Goal: Task Accomplishment & Management: Manage account settings

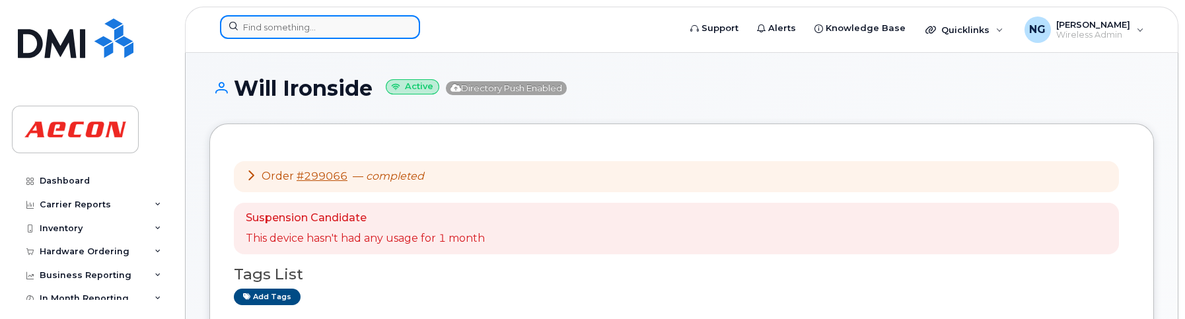
click at [304, 20] on input at bounding box center [320, 27] width 200 height 24
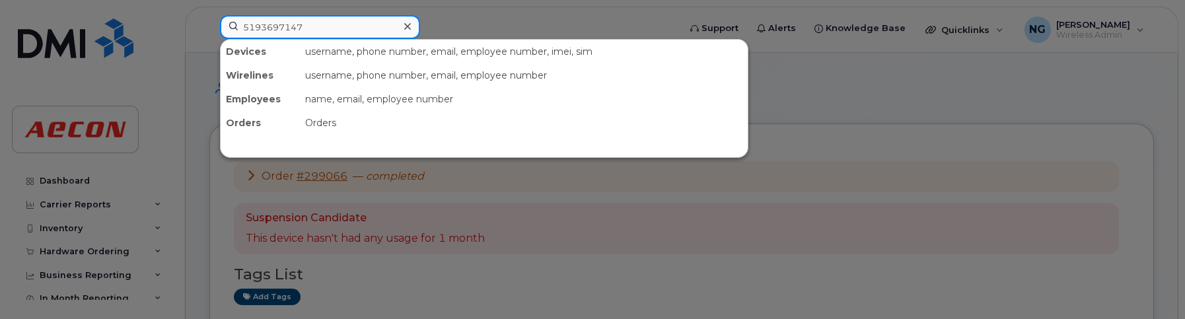
type input "5193697147"
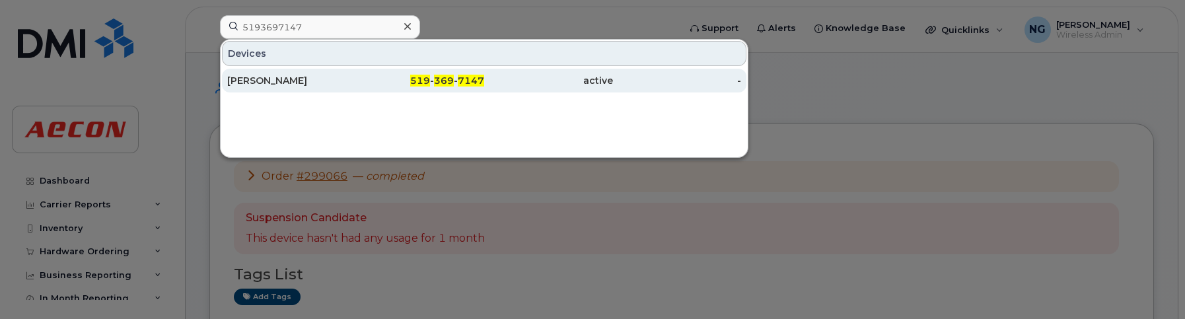
click at [450, 81] on span "369" at bounding box center [444, 81] width 20 height 12
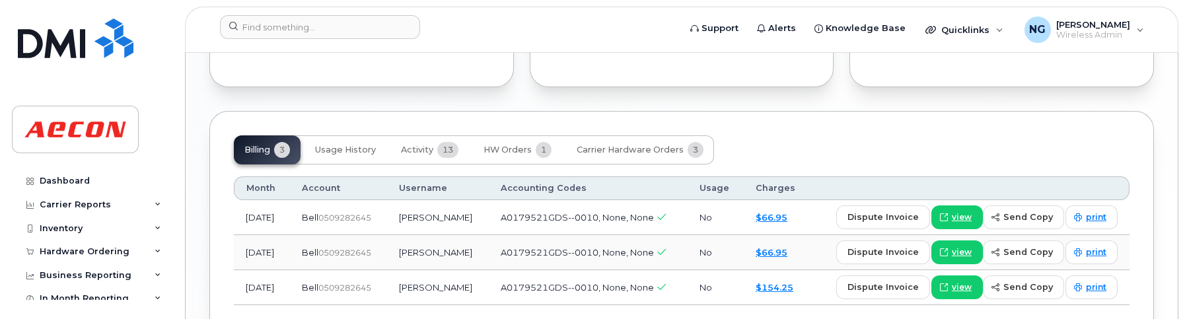
scroll to position [1325, 0]
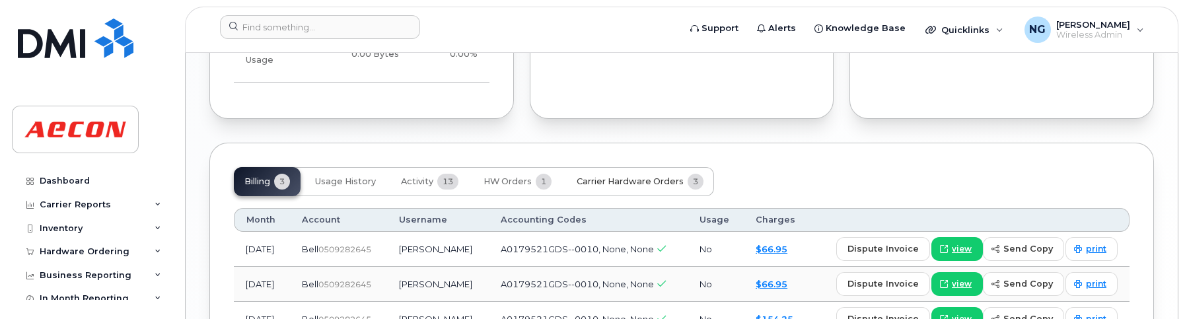
click at [648, 167] on button "Carrier Hardware Orders 3" at bounding box center [640, 181] width 148 height 29
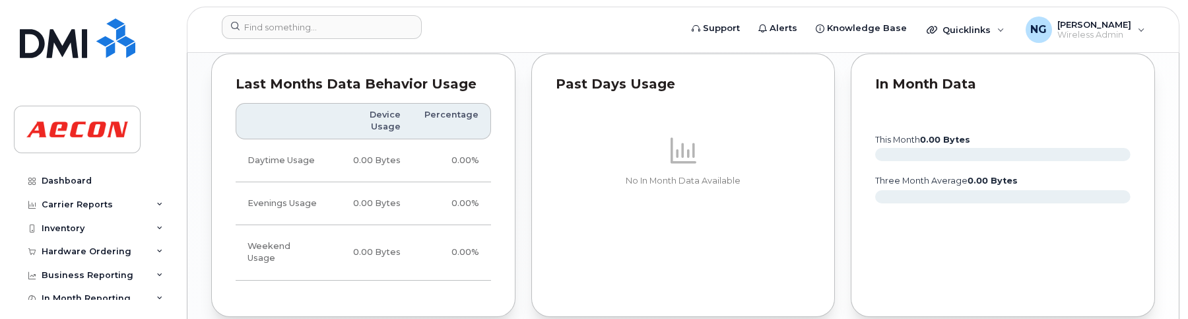
scroll to position [1401, 0]
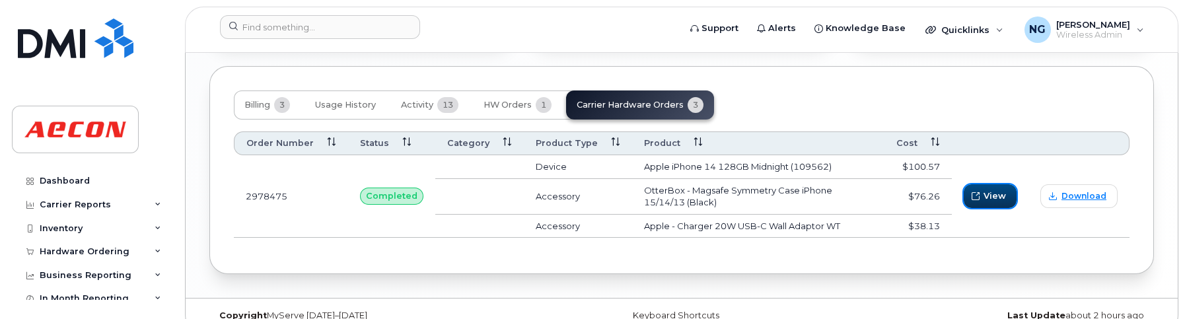
click at [986, 189] on span "View" at bounding box center [994, 195] width 22 height 13
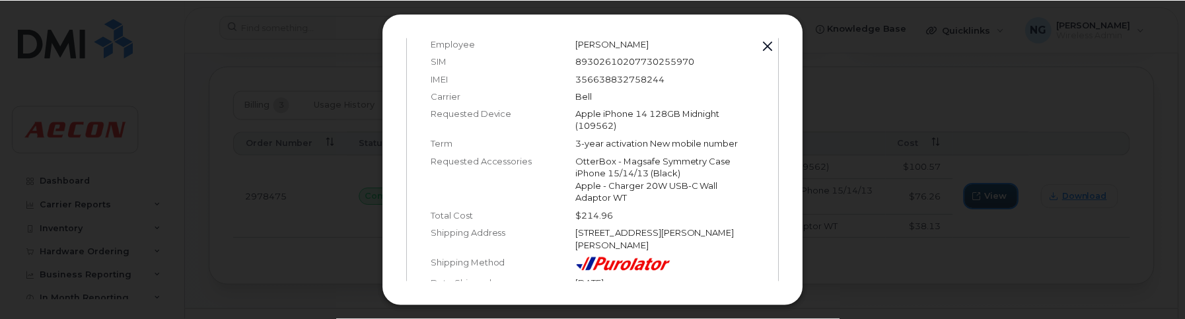
scroll to position [164, 0]
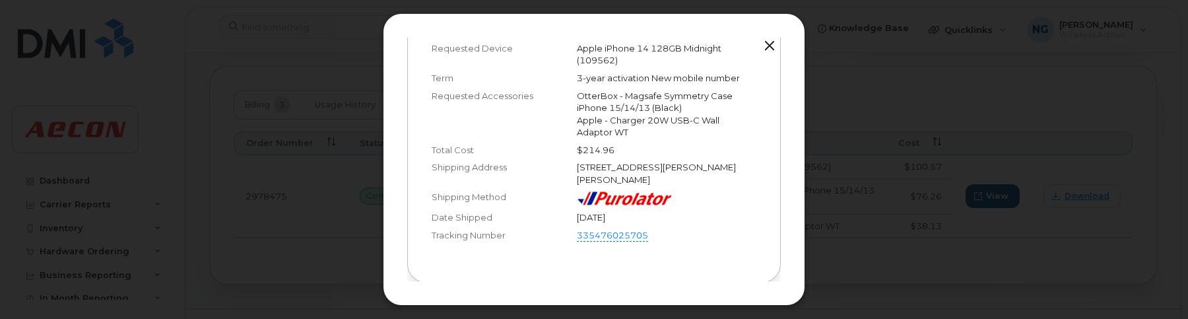
click at [938, 161] on div at bounding box center [594, 159] width 1188 height 319
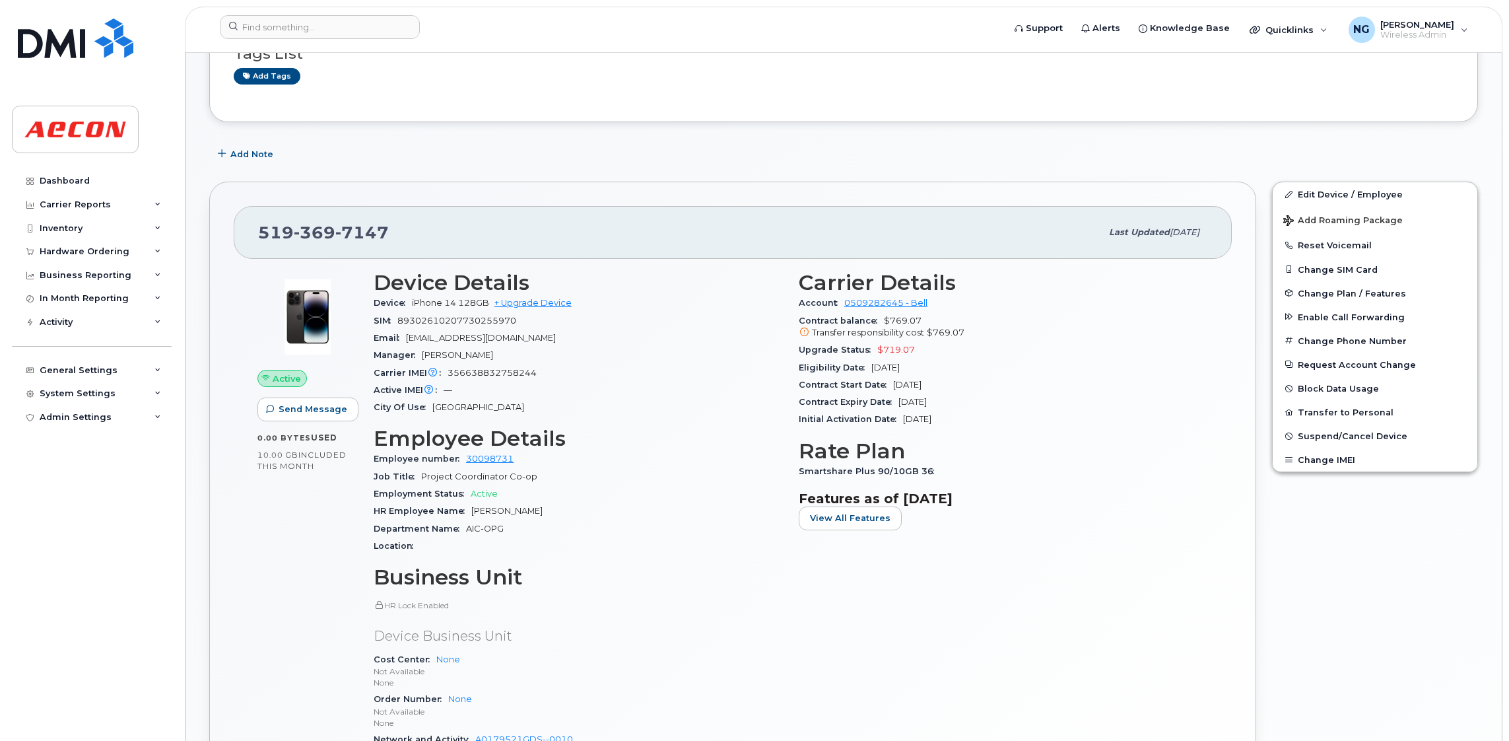
scroll to position [0, 0]
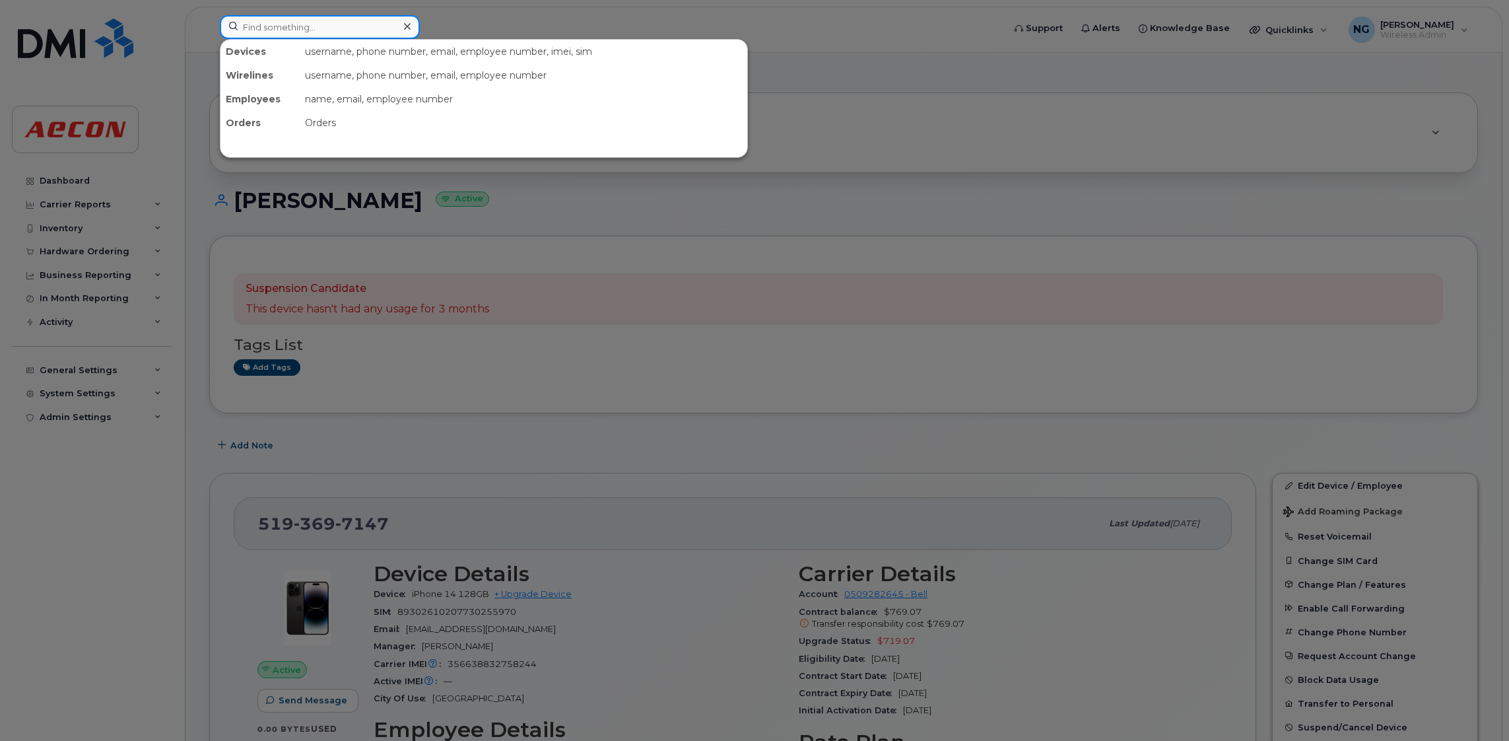
click at [327, 32] on input at bounding box center [320, 27] width 200 height 24
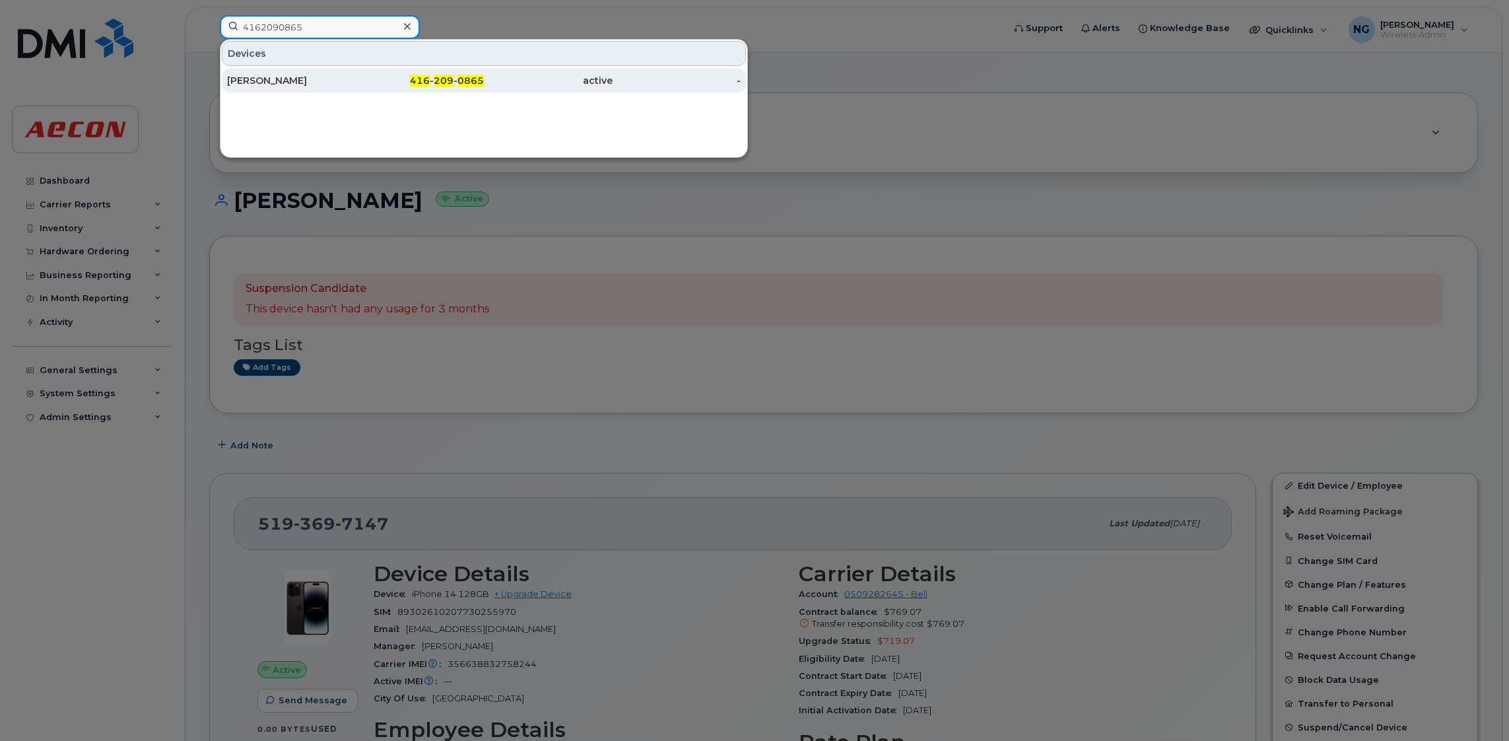
type input "4162090865"
click at [468, 86] on div "416 - 209 - 0865" at bounding box center [420, 80] width 129 height 13
click at [469, 86] on div "416 - 209 - 0865" at bounding box center [420, 80] width 129 height 13
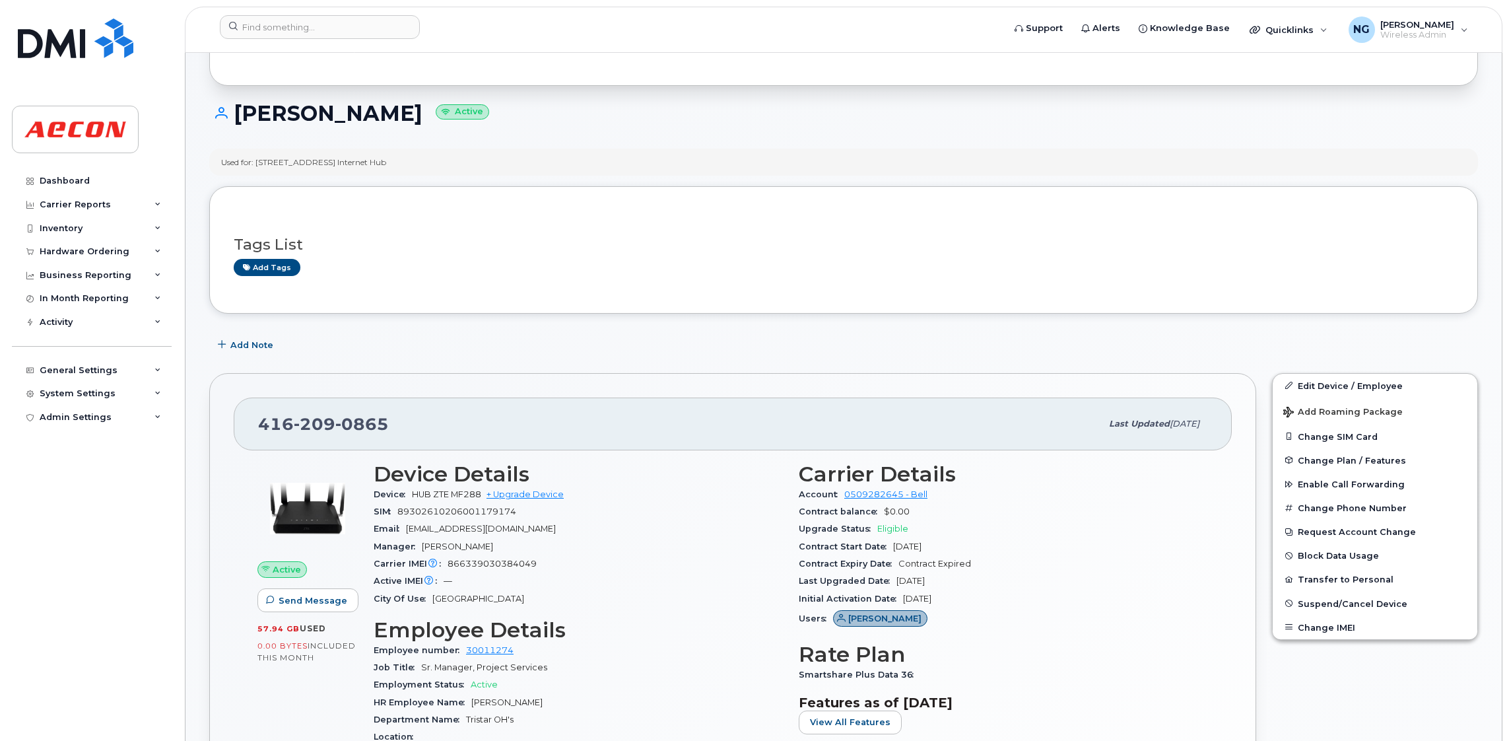
scroll to position [198, 0]
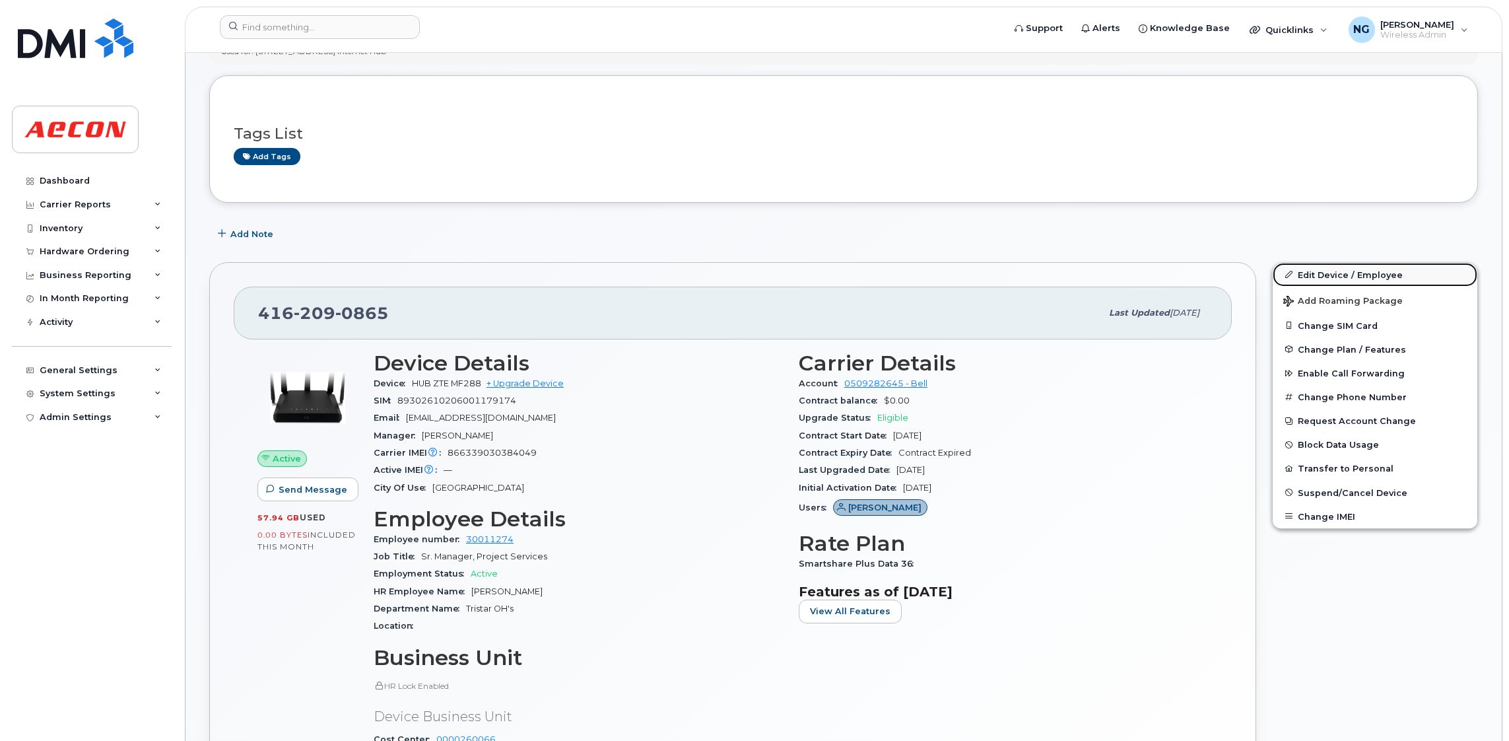
click at [1336, 275] on link "Edit Device / Employee" at bounding box center [1375, 275] width 205 height 24
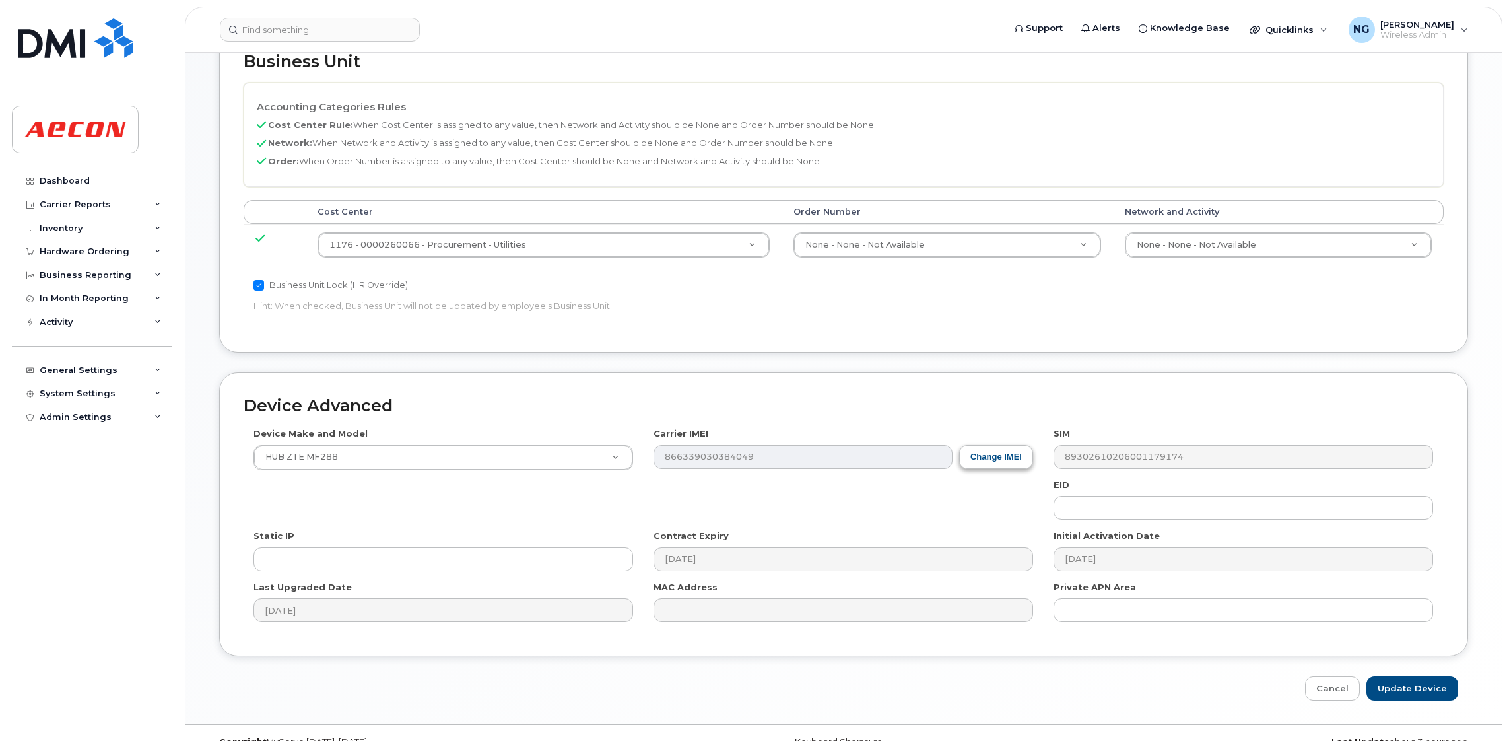
scroll to position [594, 0]
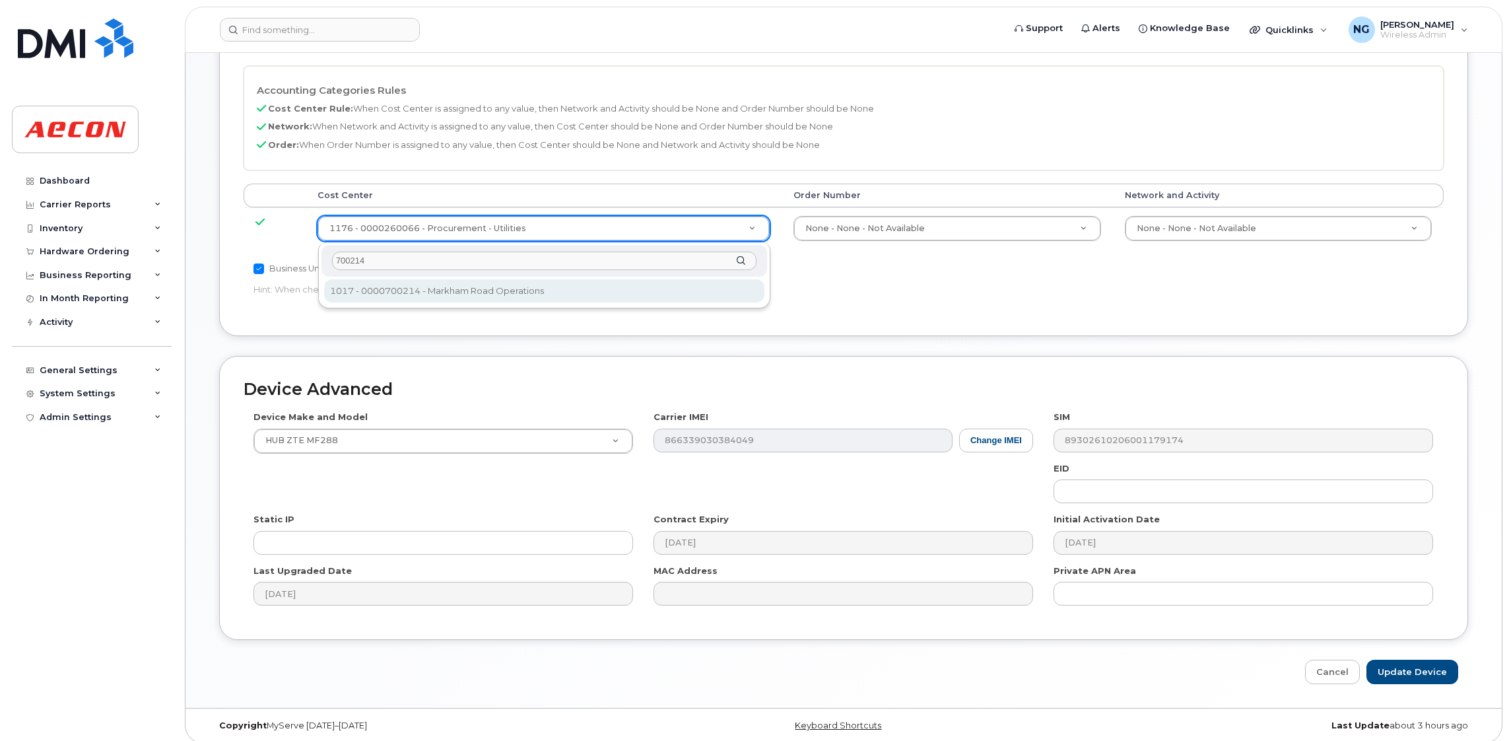
type input "700214"
type input "283927"
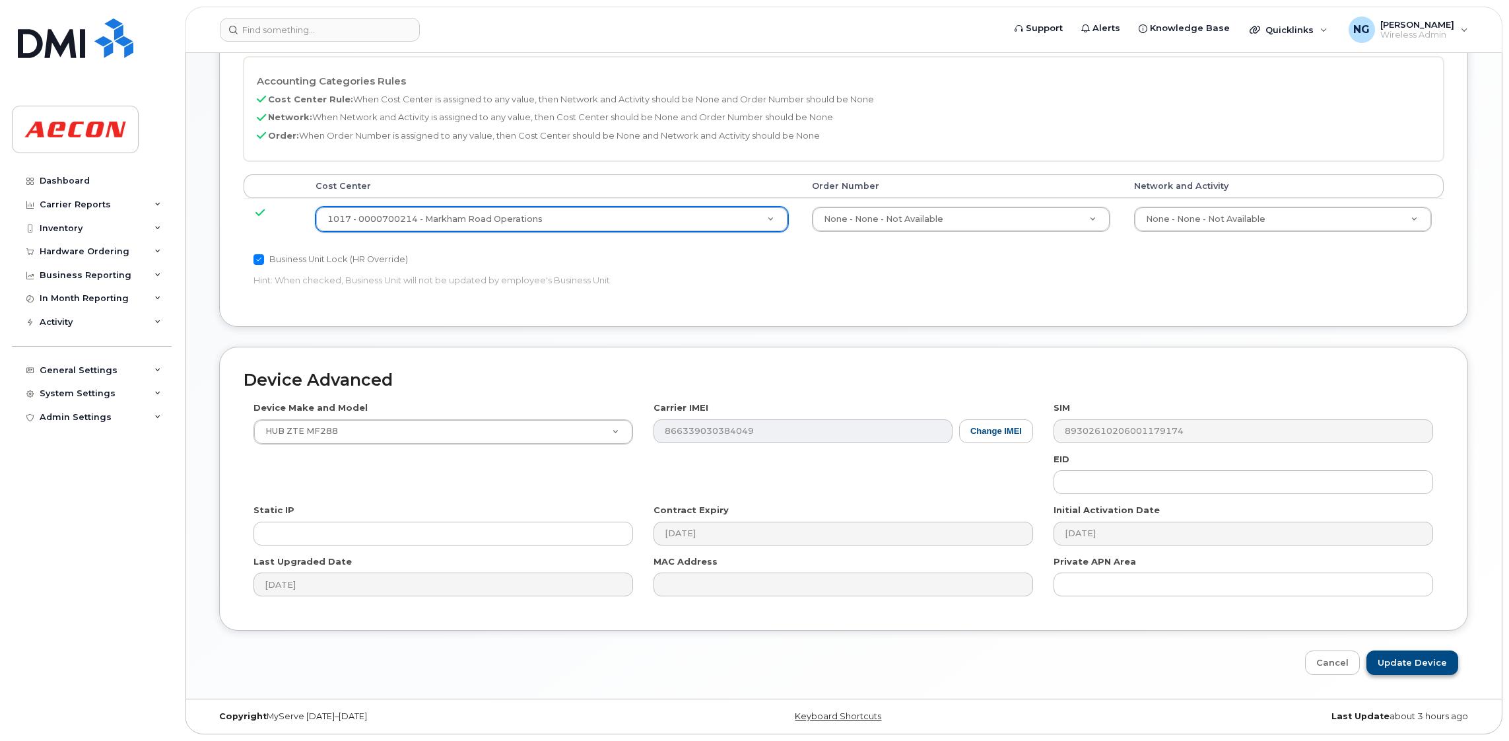
scroll to position [605, 0]
click at [1406, 659] on input "Update Device" at bounding box center [1413, 662] width 92 height 24
type input "Saving..."
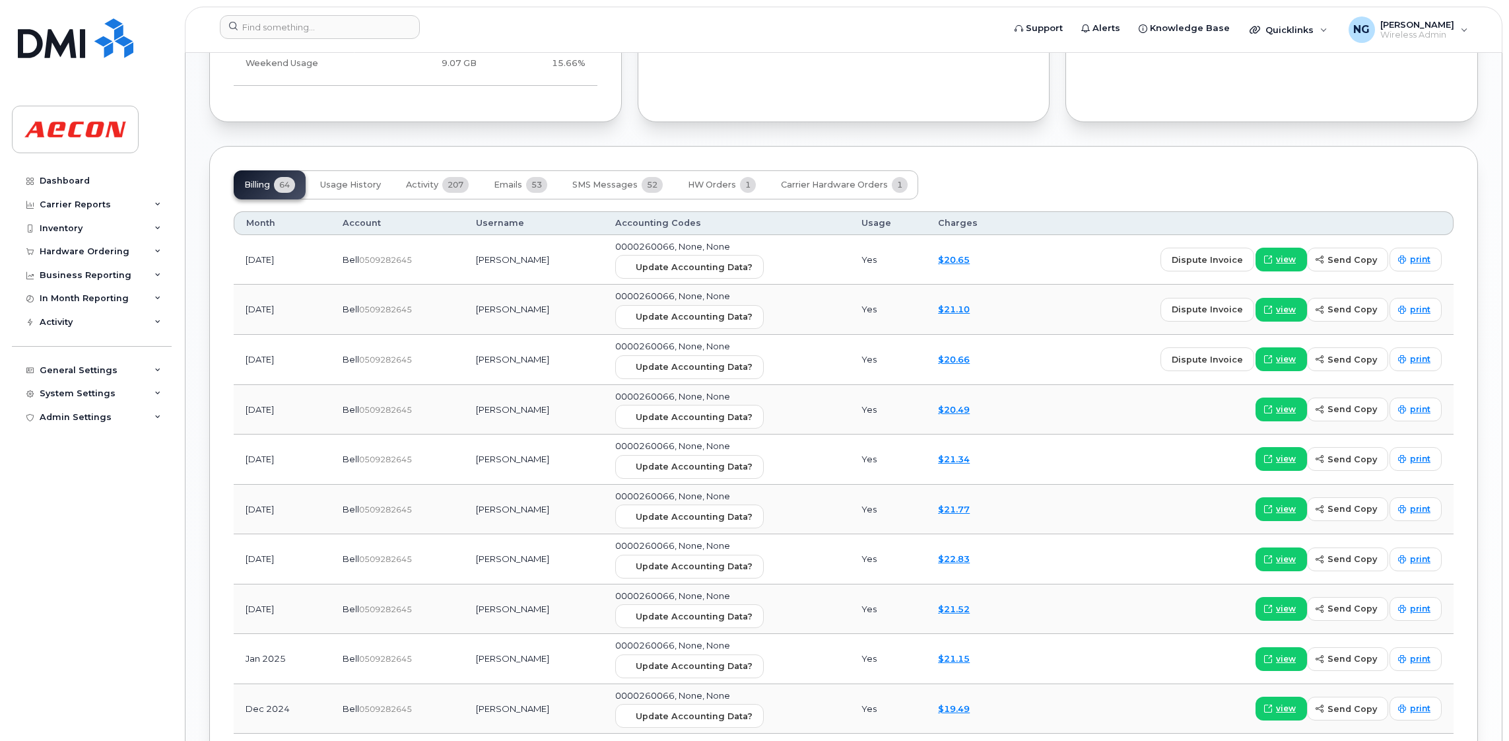
scroll to position [1287, 0]
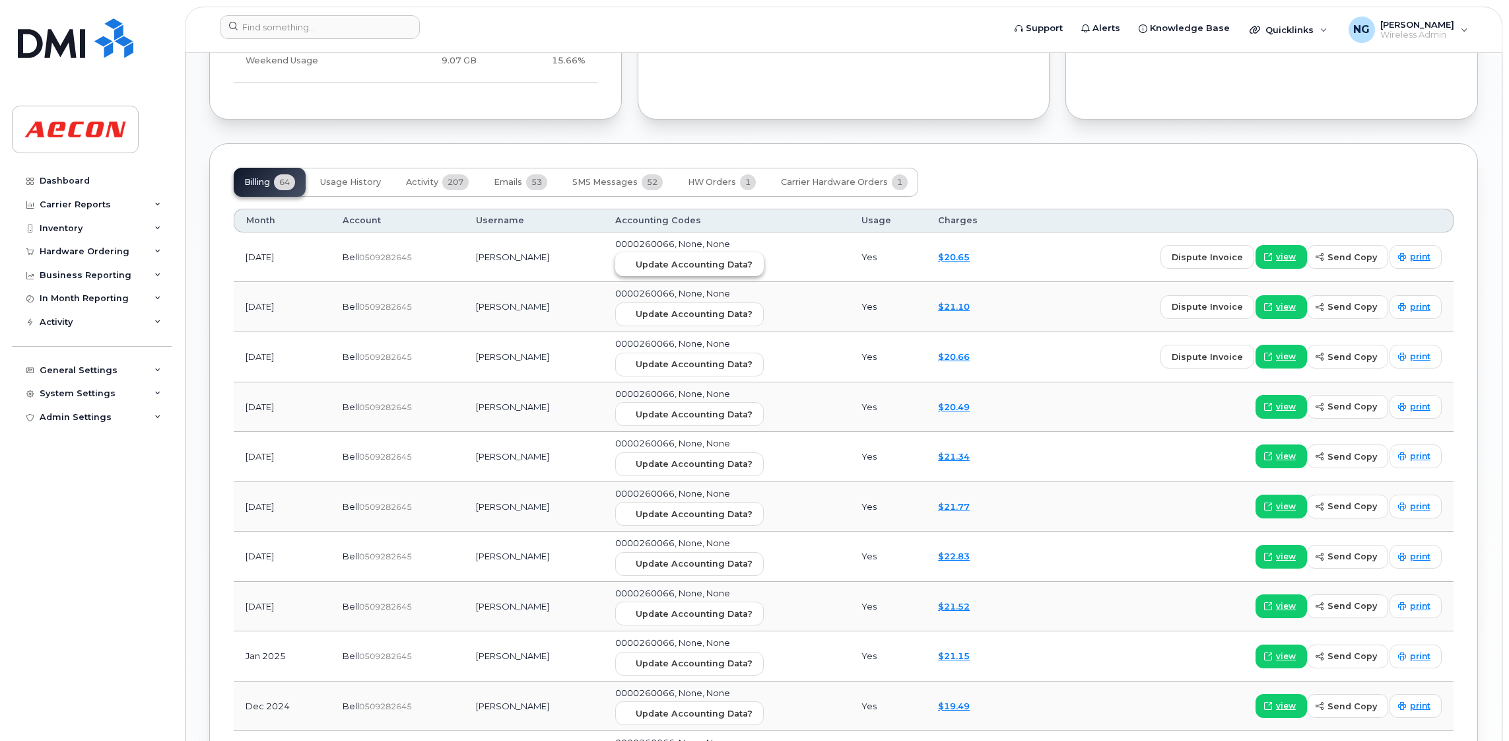
click at [675, 271] on span "Update Accounting Data?" at bounding box center [694, 264] width 117 height 13
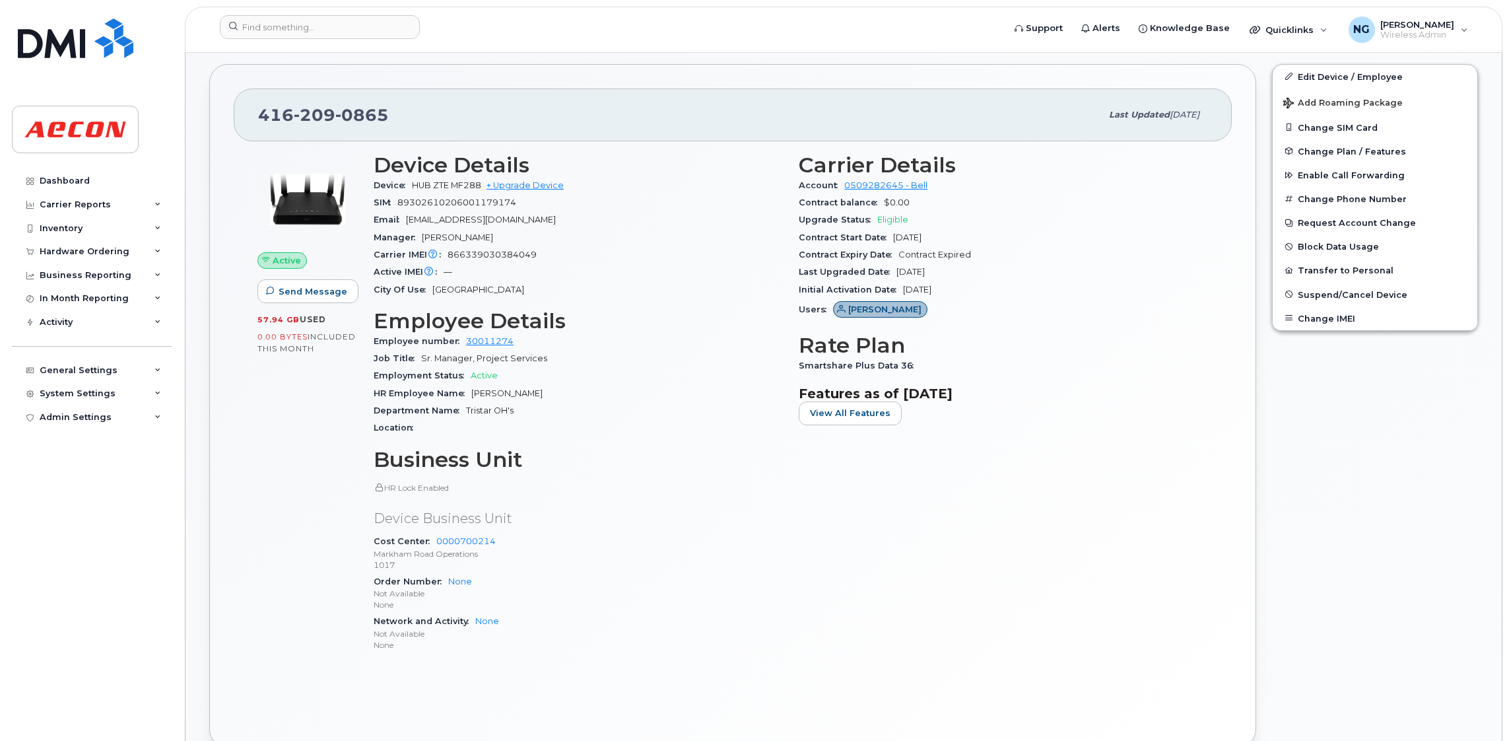
scroll to position [0, 0]
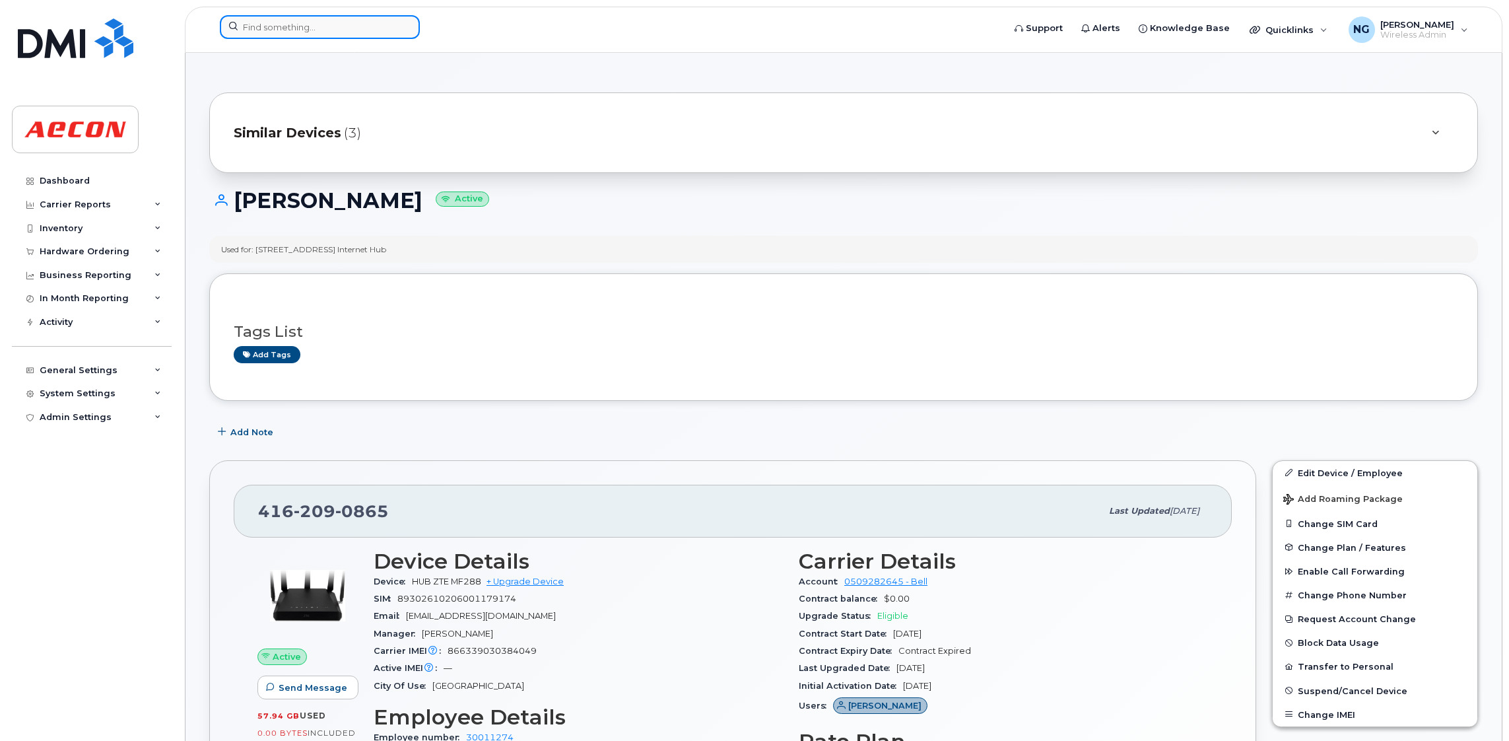
click at [240, 23] on input at bounding box center [320, 27] width 200 height 24
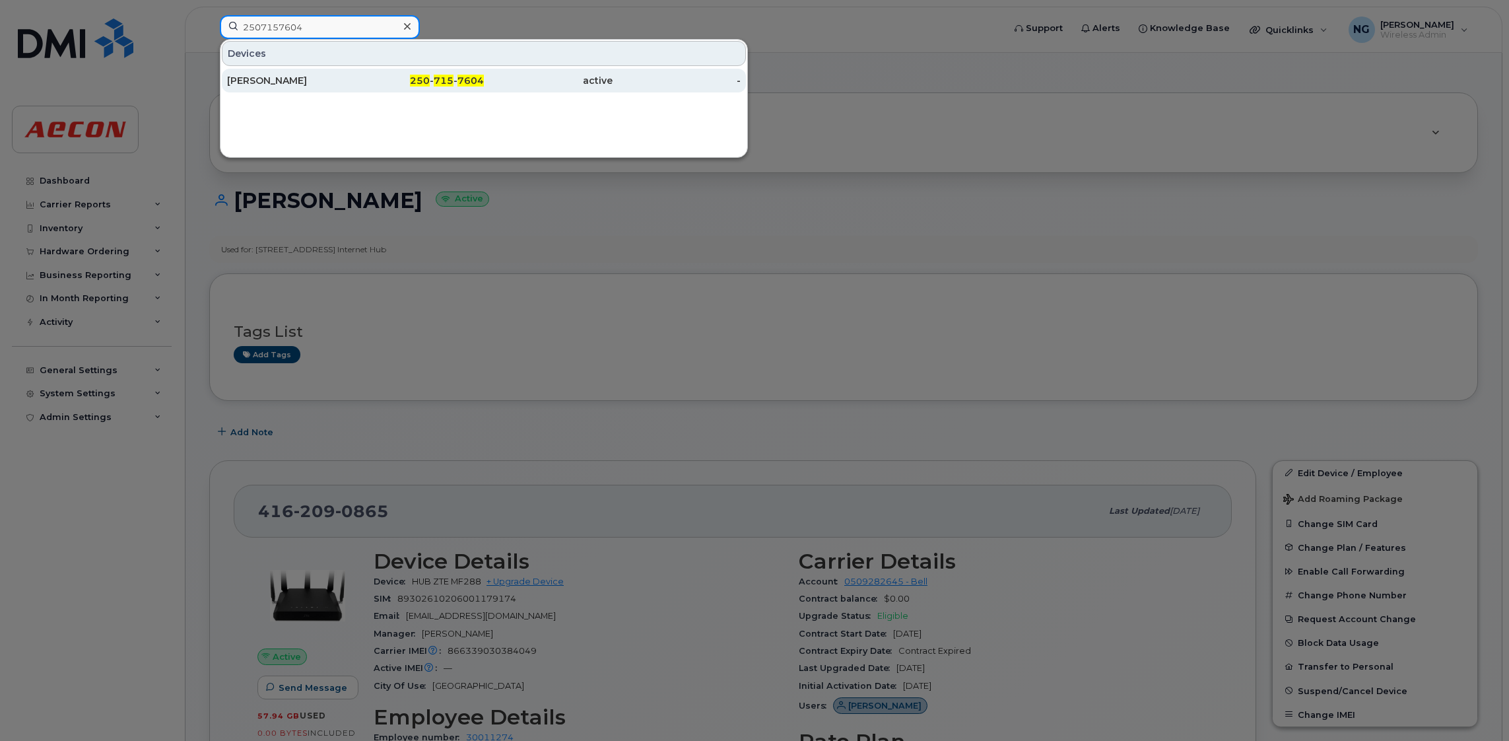
type input "2507157604"
click at [436, 77] on span "715" at bounding box center [444, 81] width 20 height 12
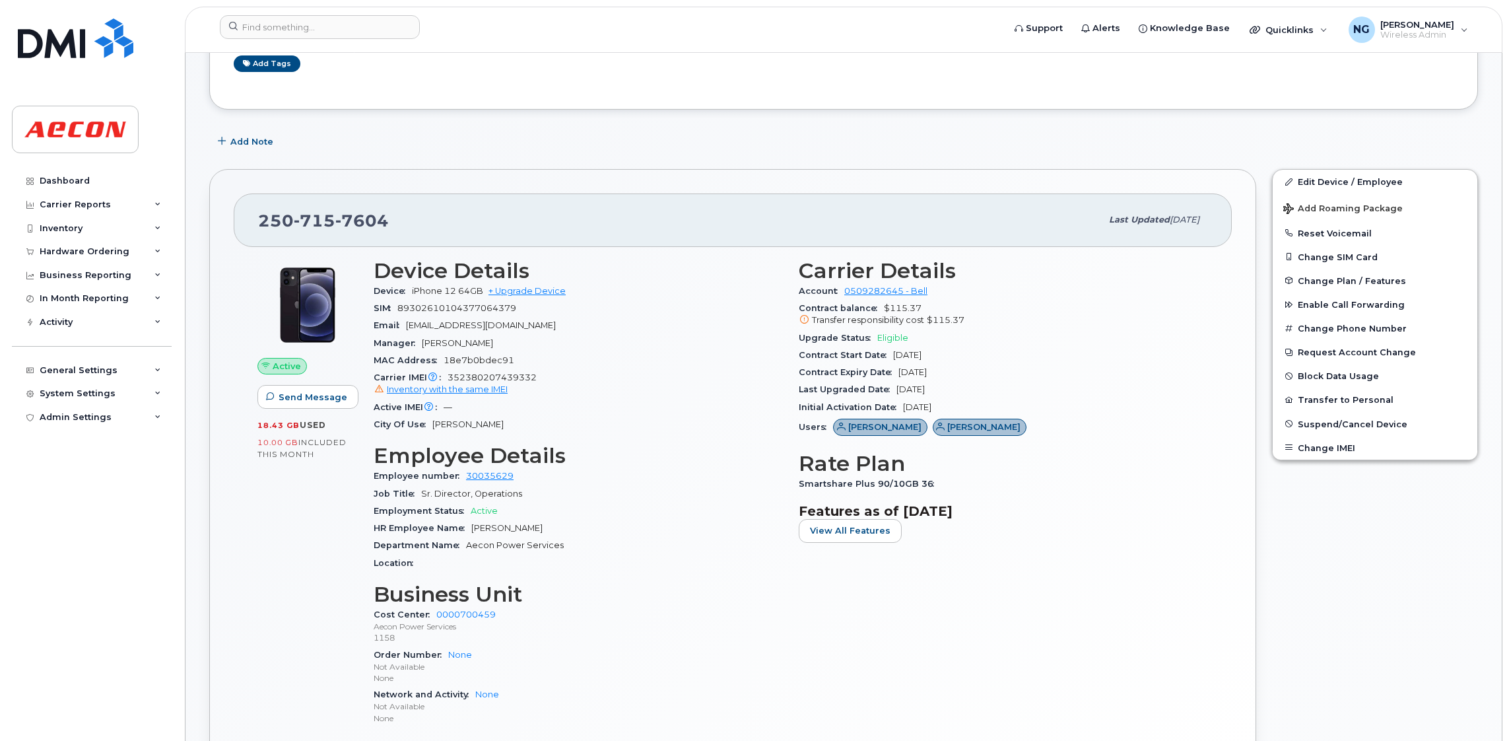
scroll to position [198, 0]
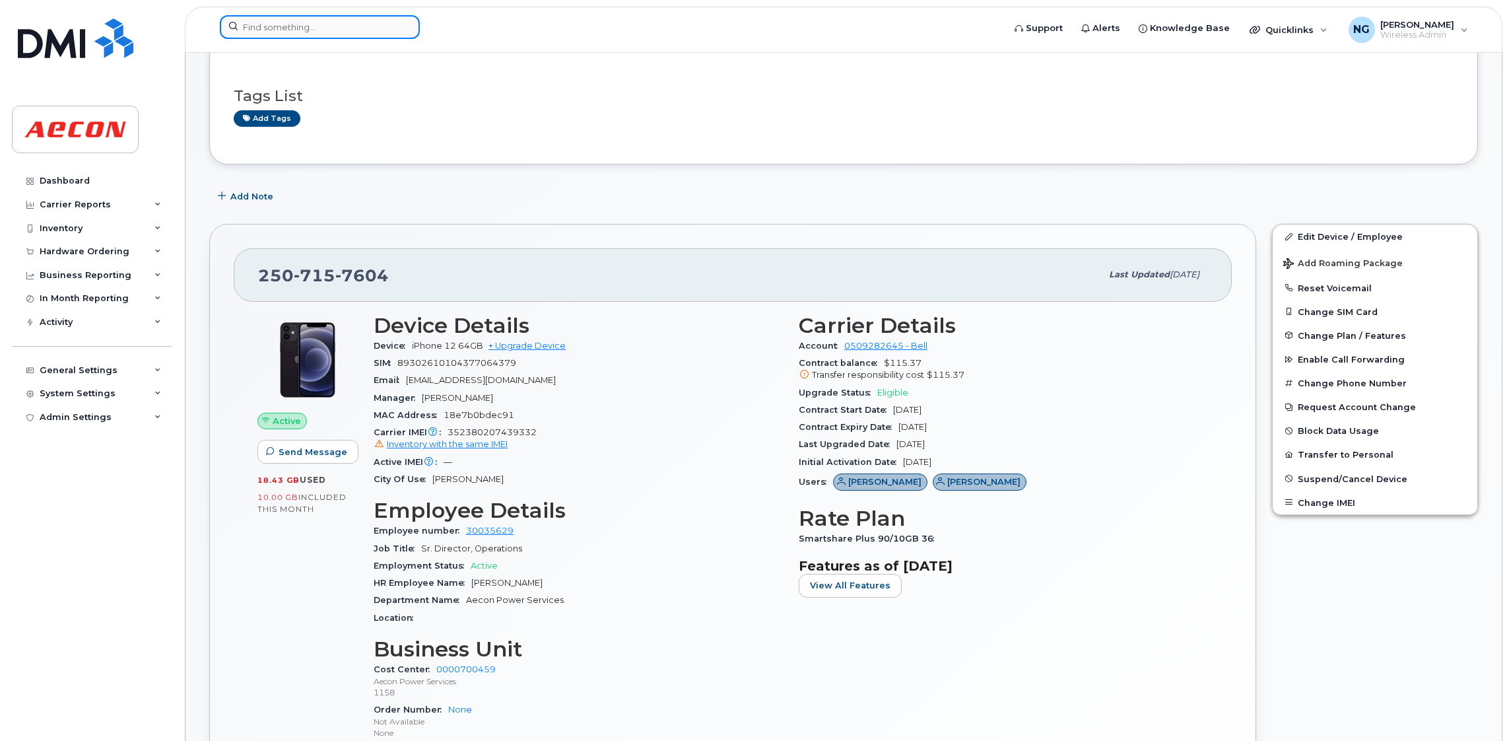
click at [282, 38] on div at bounding box center [607, 27] width 775 height 24
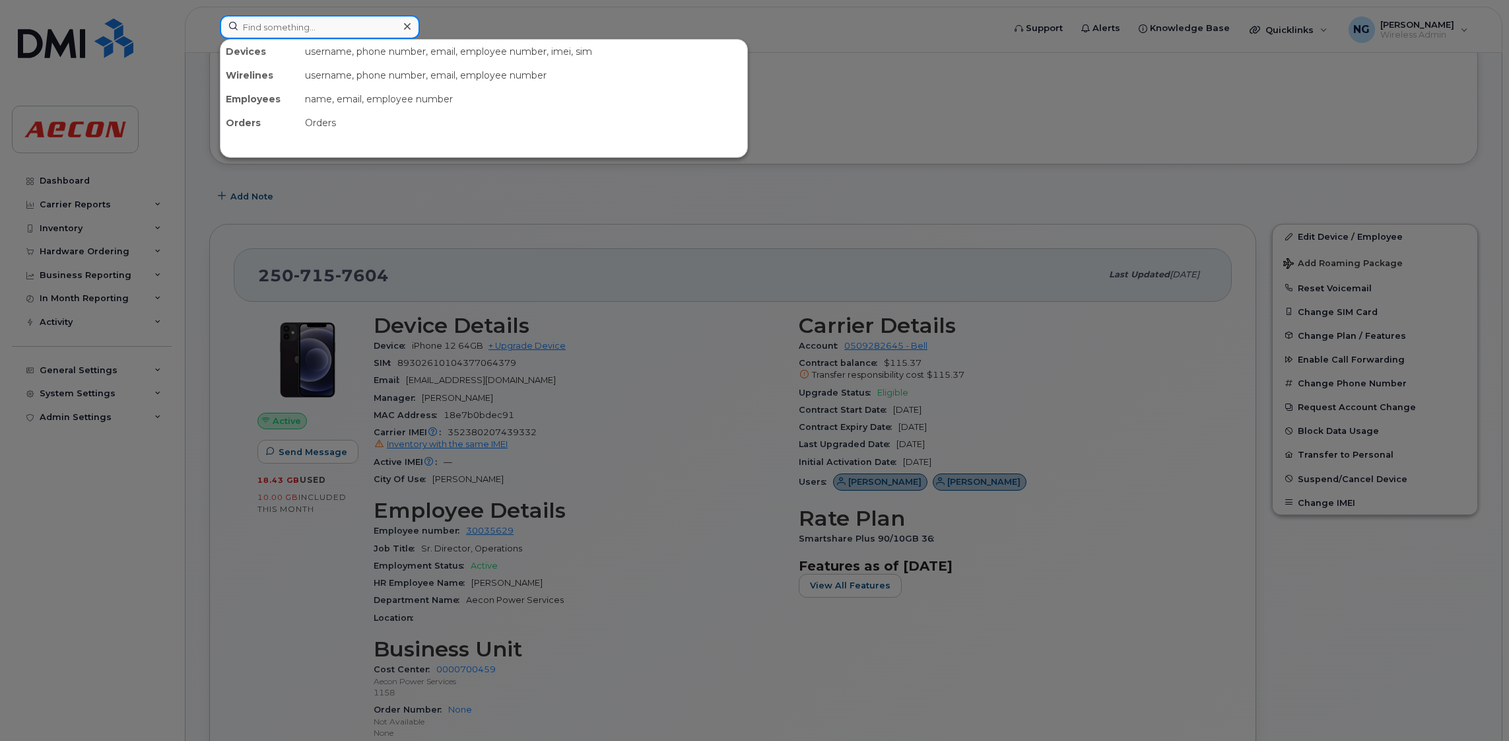
click at [339, 17] on input at bounding box center [320, 27] width 200 height 24
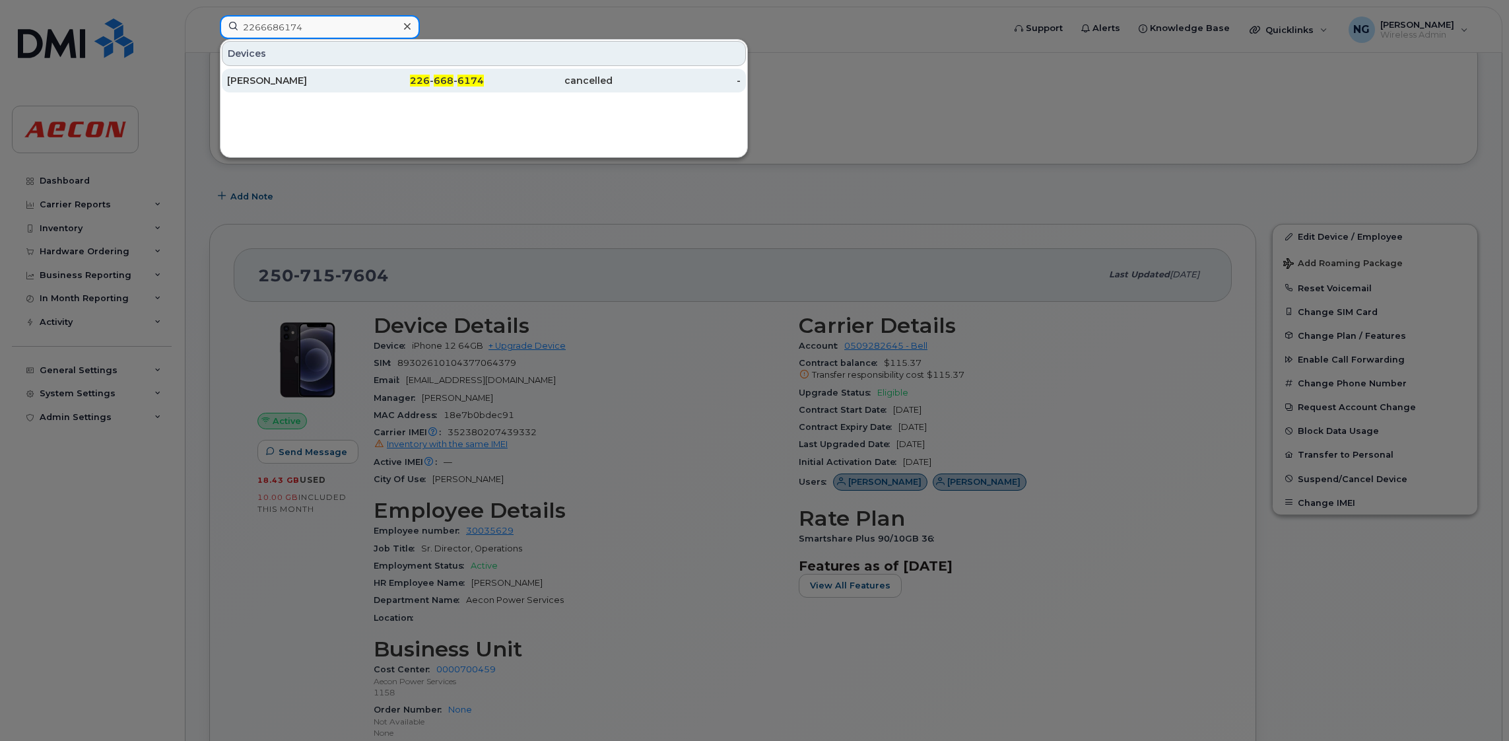
type input "2266686174"
click at [450, 77] on span "668" at bounding box center [444, 81] width 20 height 12
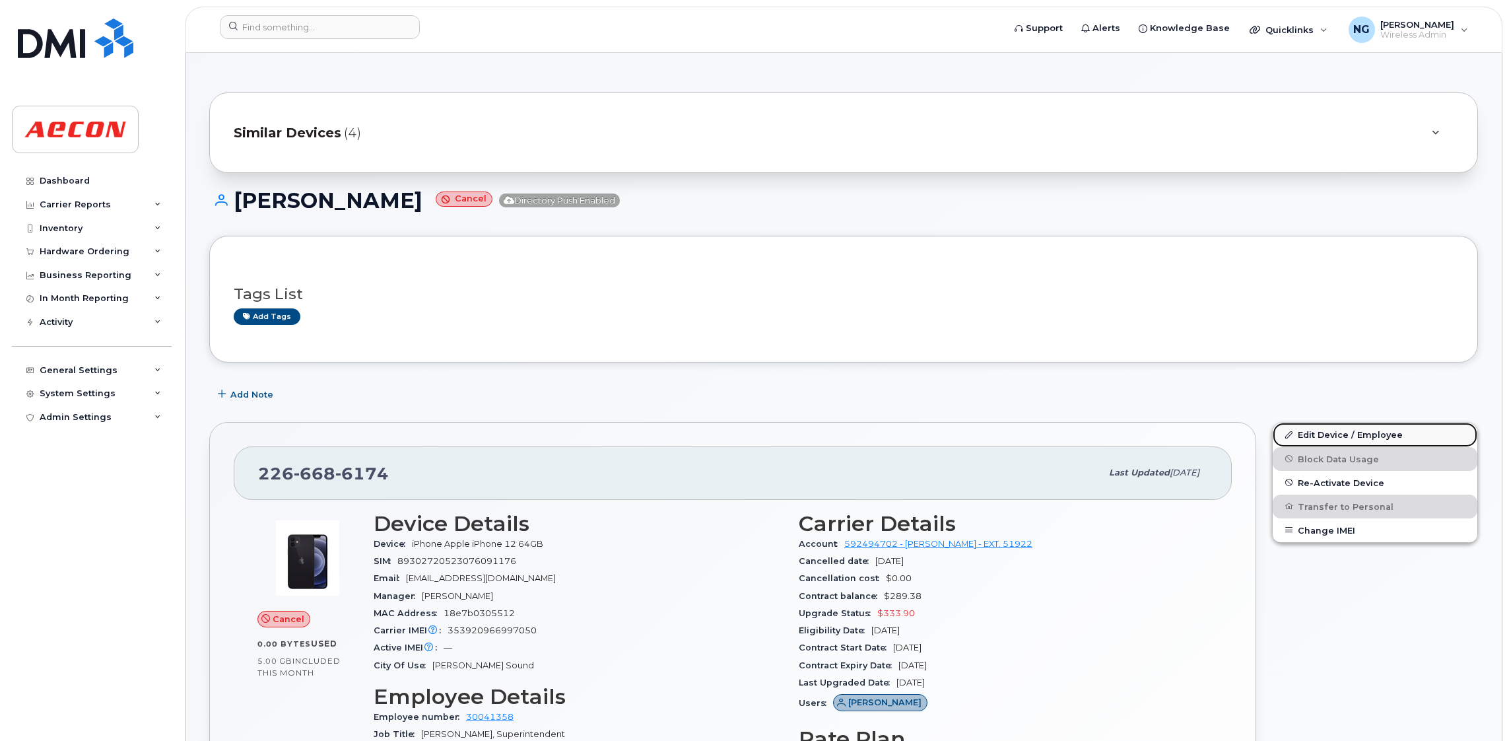
click at [1315, 436] on link "Edit Device / Employee" at bounding box center [1375, 435] width 205 height 24
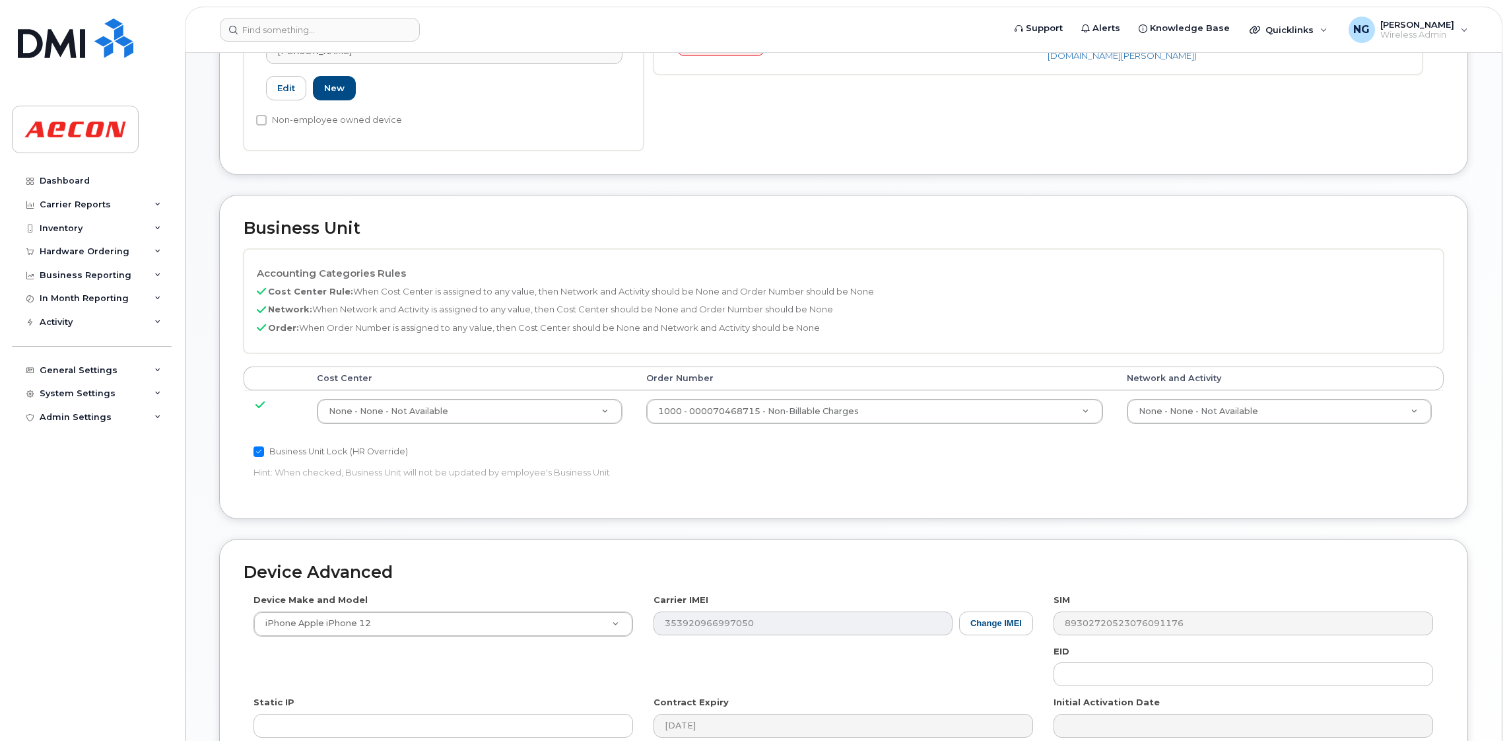
scroll to position [99, 0]
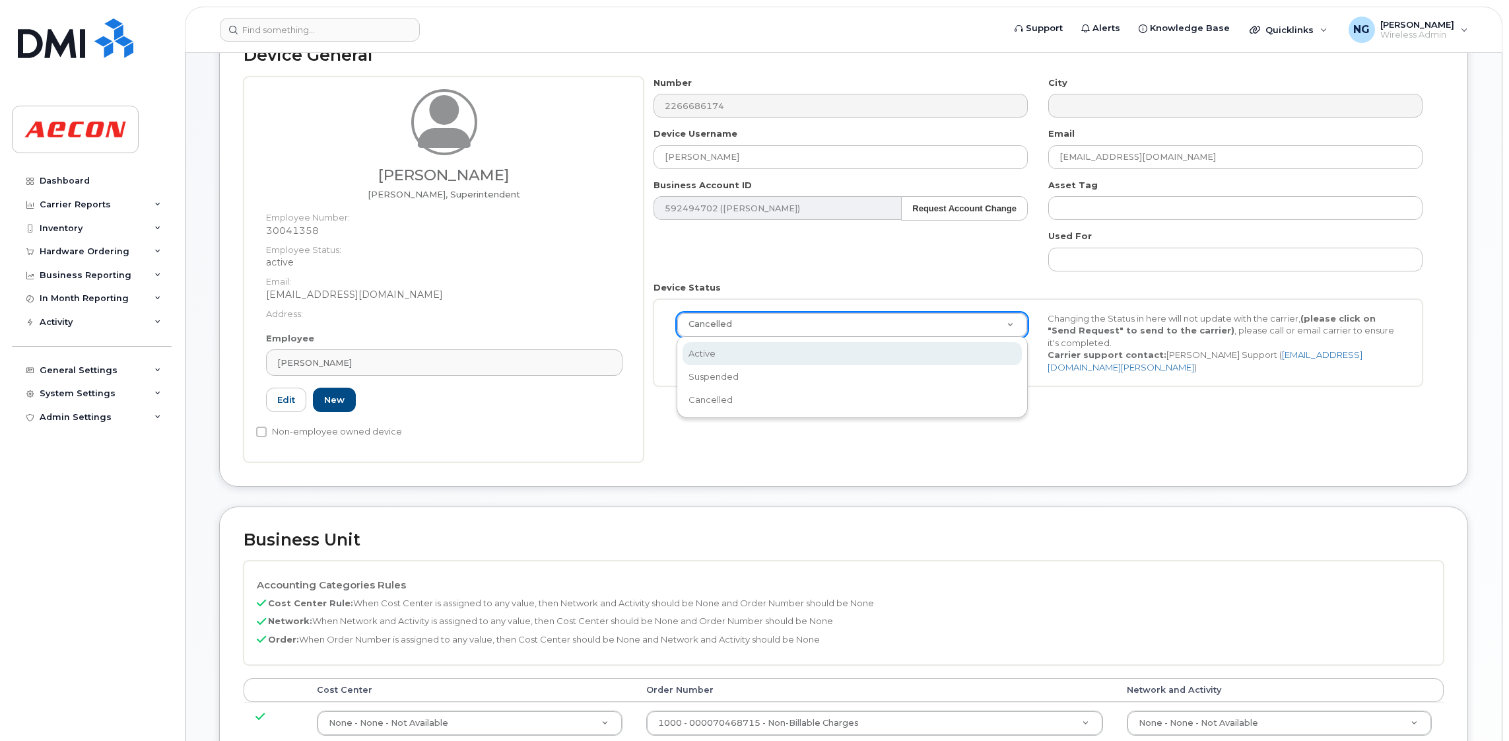
select select "active"
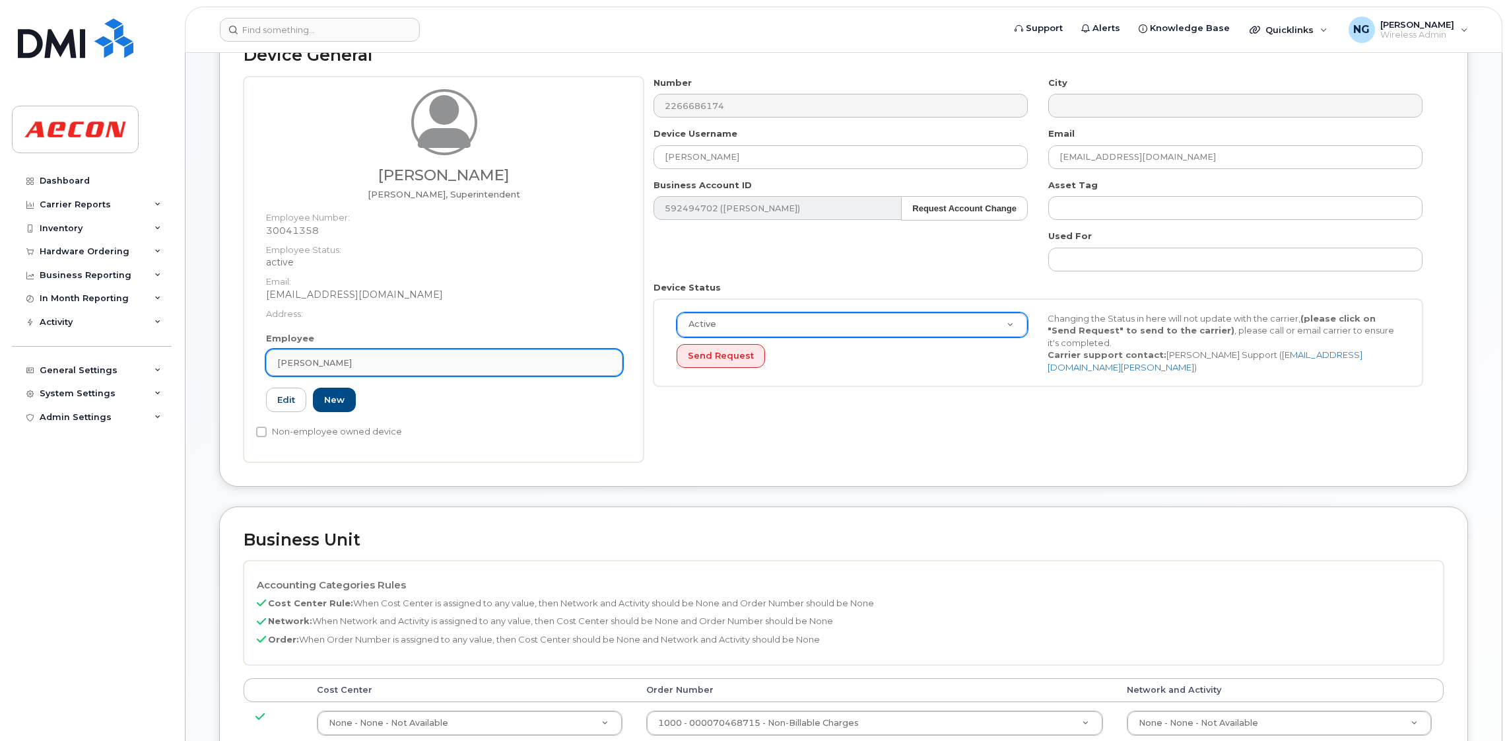
click at [429, 352] on link "Benjamin Zawislak" at bounding box center [444, 362] width 357 height 26
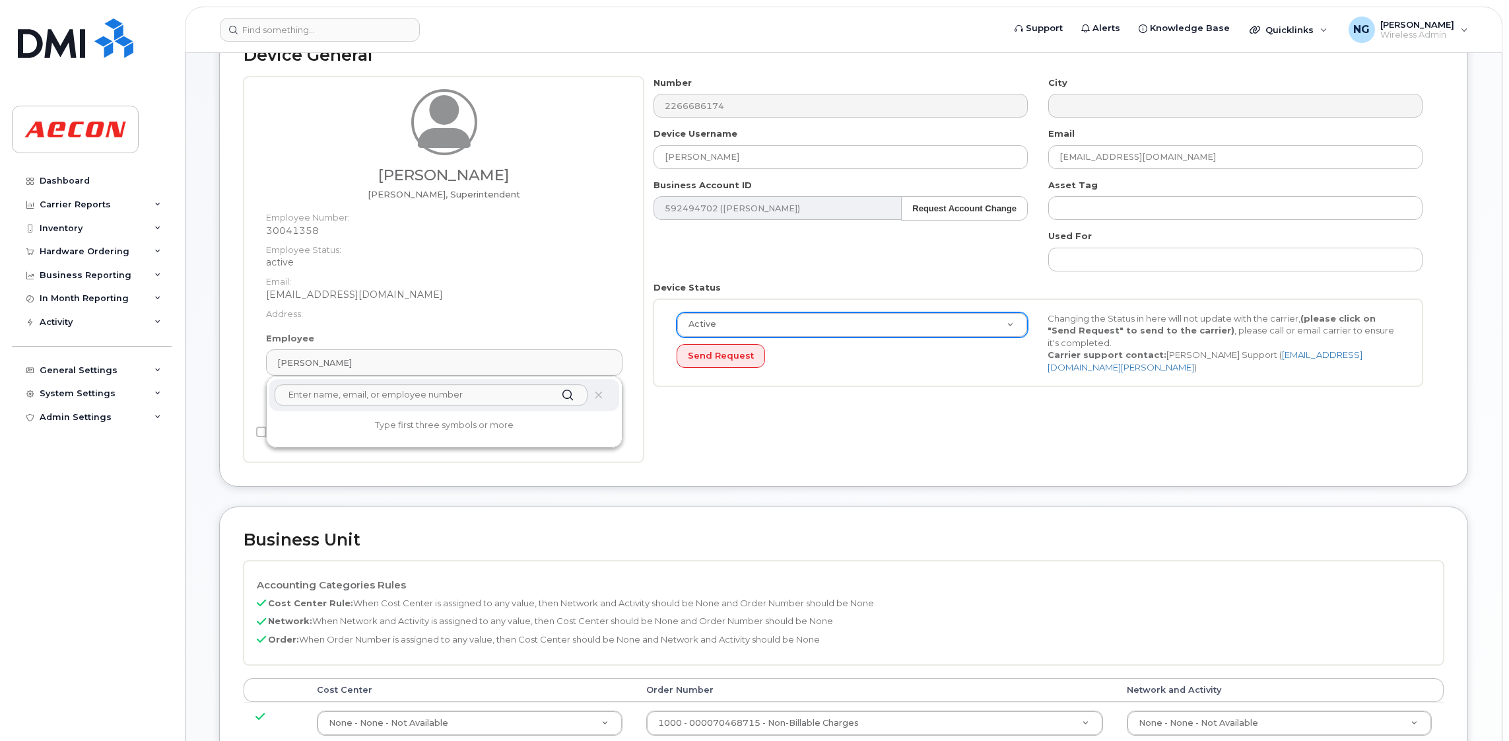
click at [436, 396] on input "text" at bounding box center [431, 394] width 313 height 21
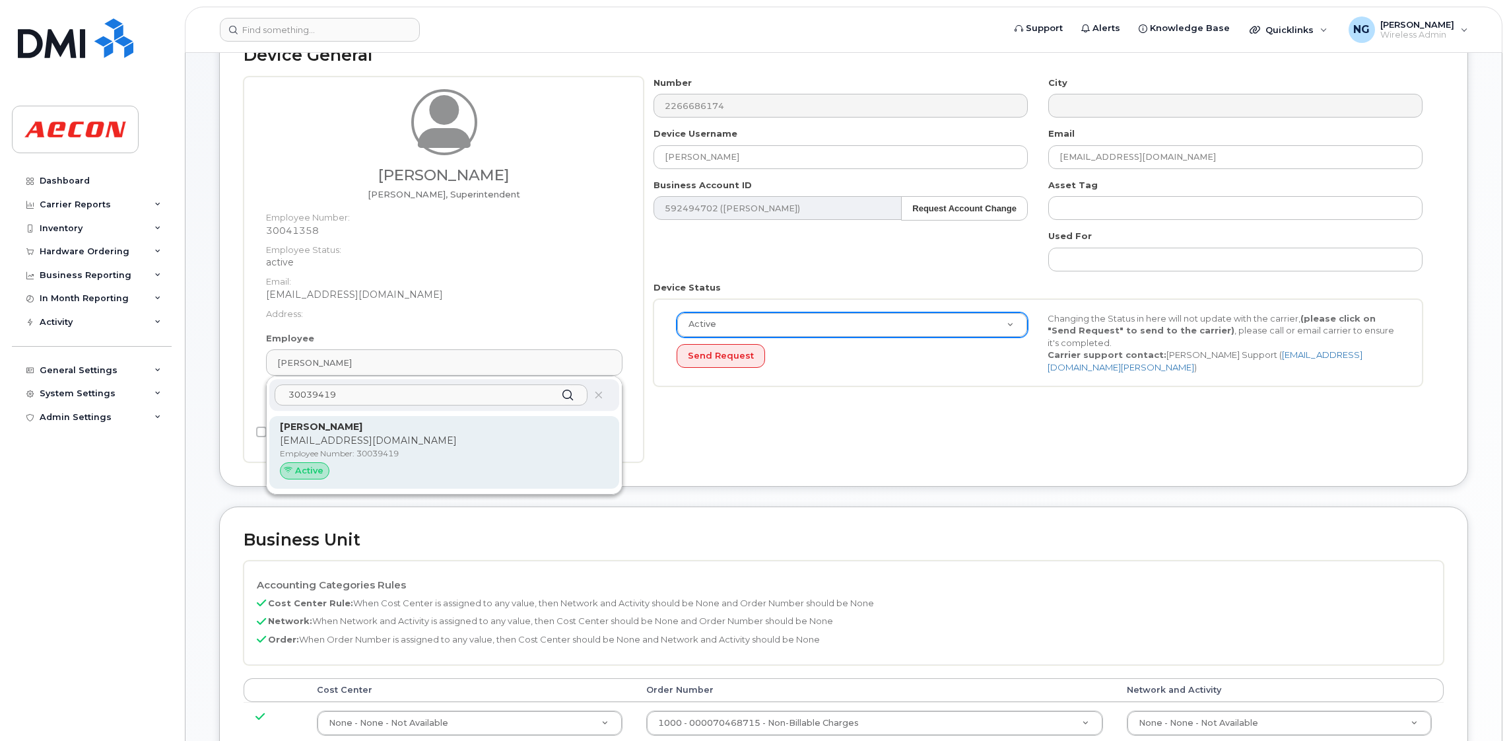
type input "30039419"
click at [506, 457] on p "Employee Number: 30039419" at bounding box center [444, 454] width 329 height 12
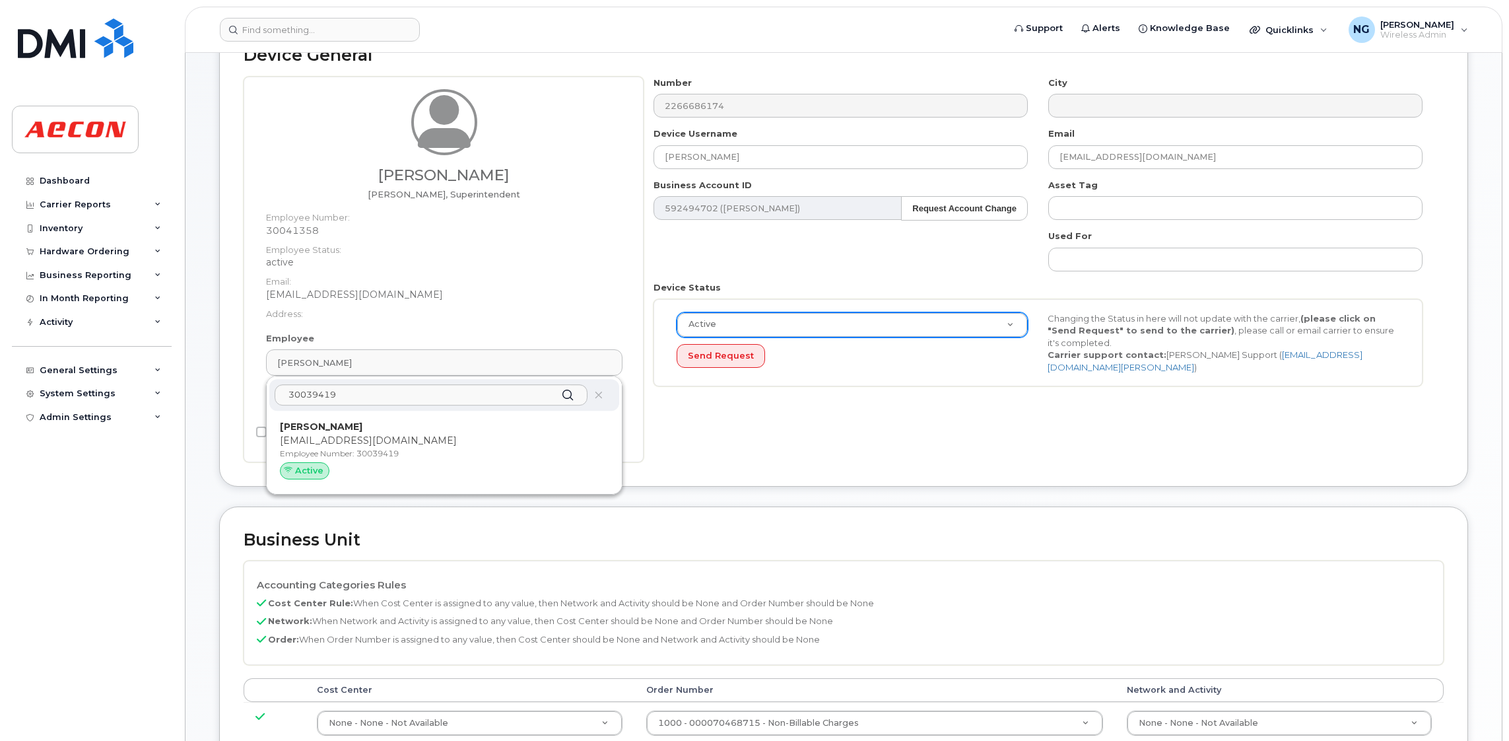
type input "30039419"
type input "Tim Atton"
type input "tatton@aecon.com"
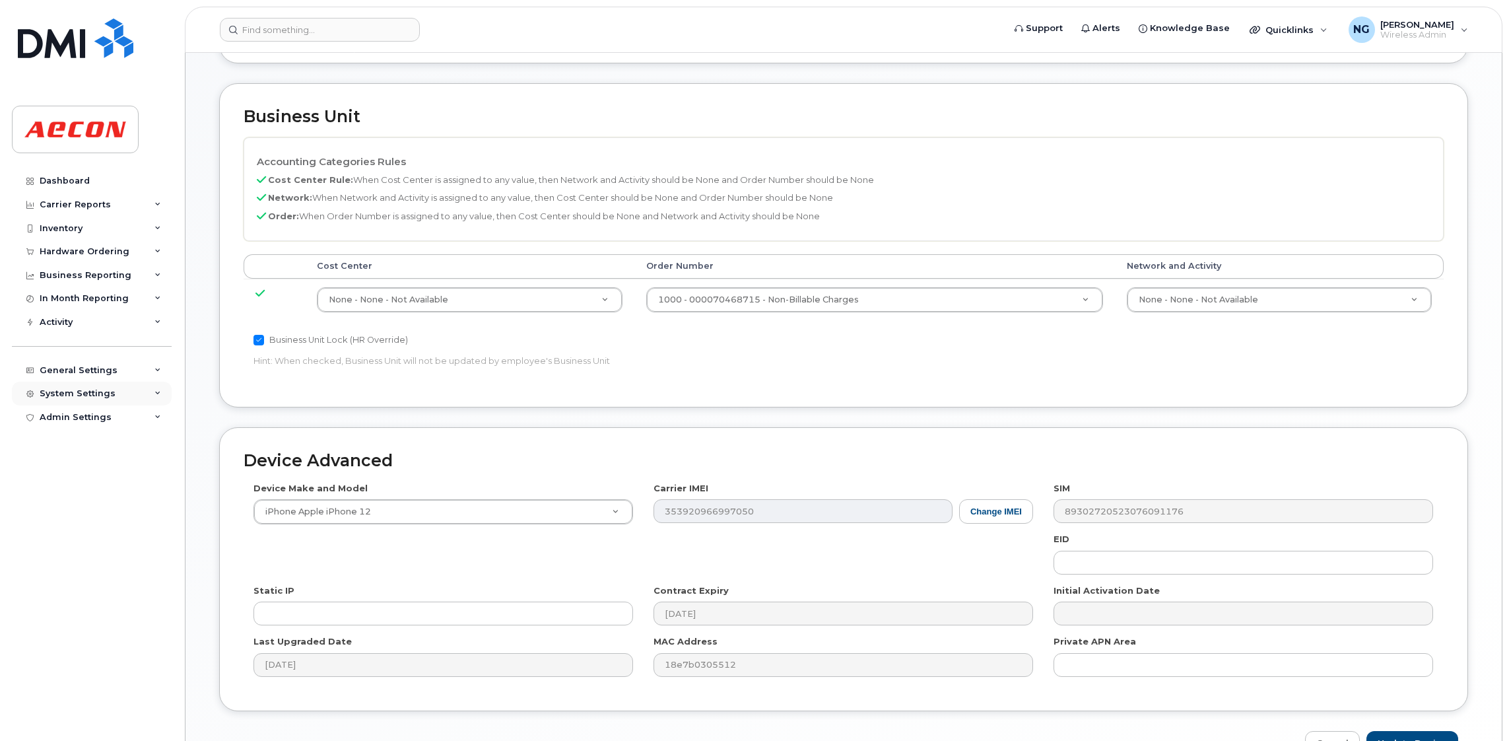
scroll to position [495, 0]
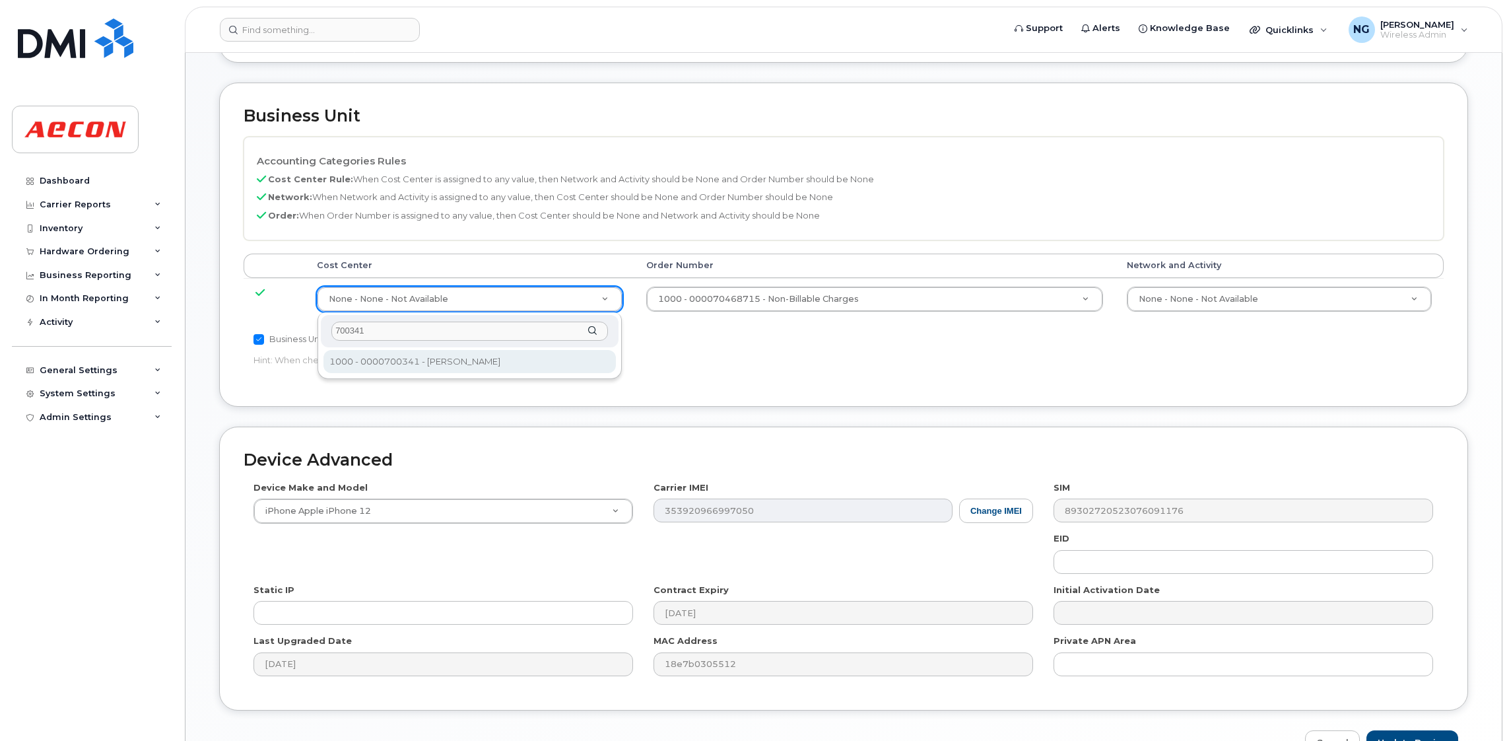
type input "700341"
drag, startPoint x: 481, startPoint y: 361, endPoint x: 730, endPoint y: 322, distance: 252.6
type input "283964"
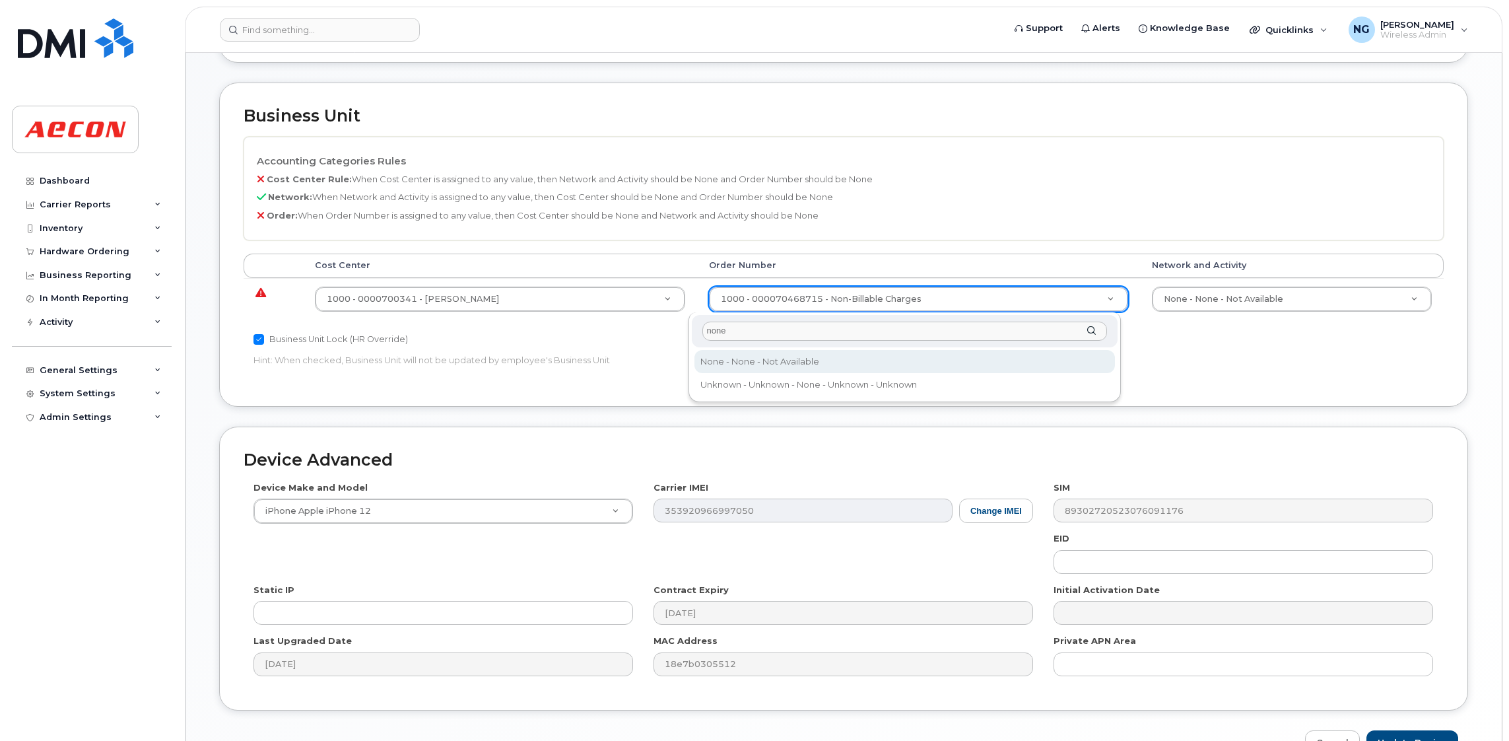
type input "none"
type input "283607"
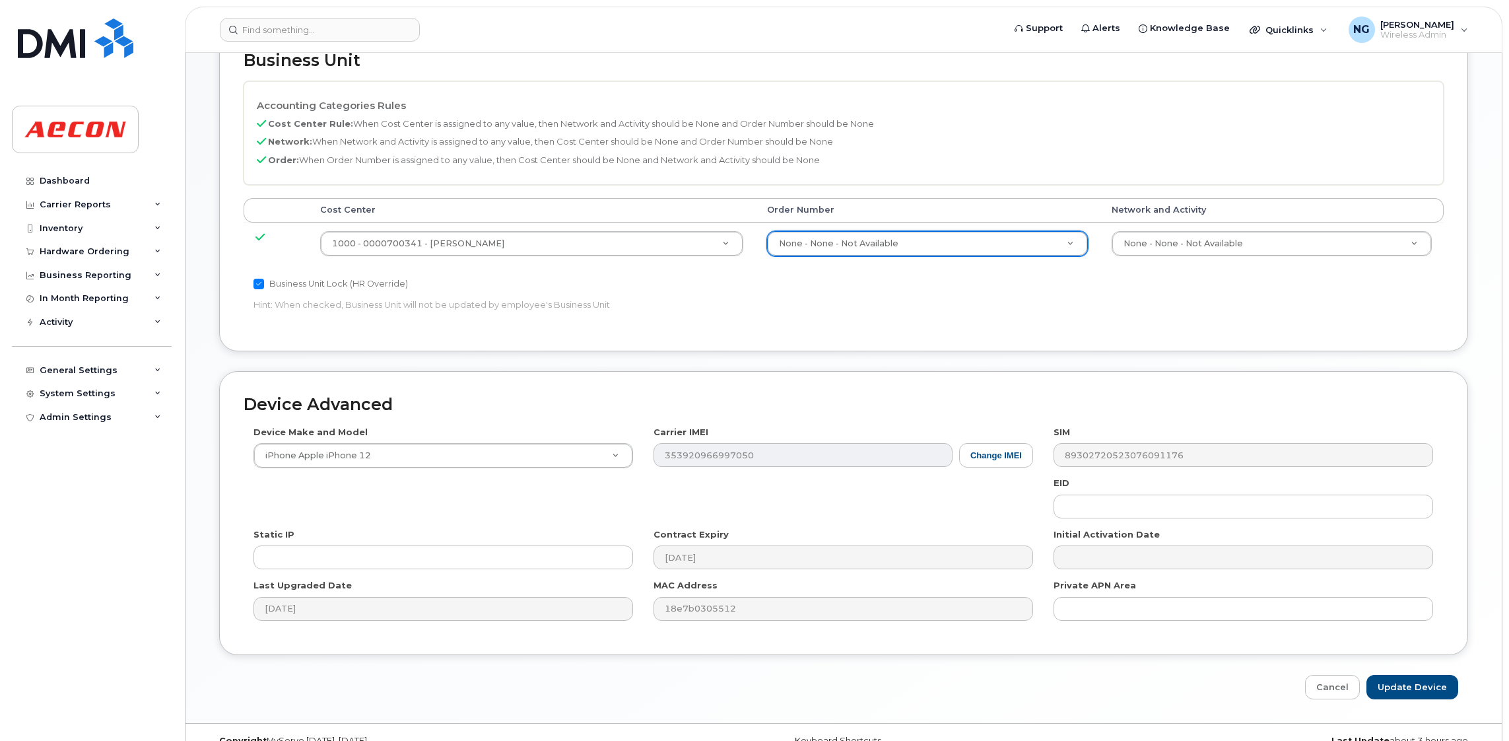
scroll to position [576, 0]
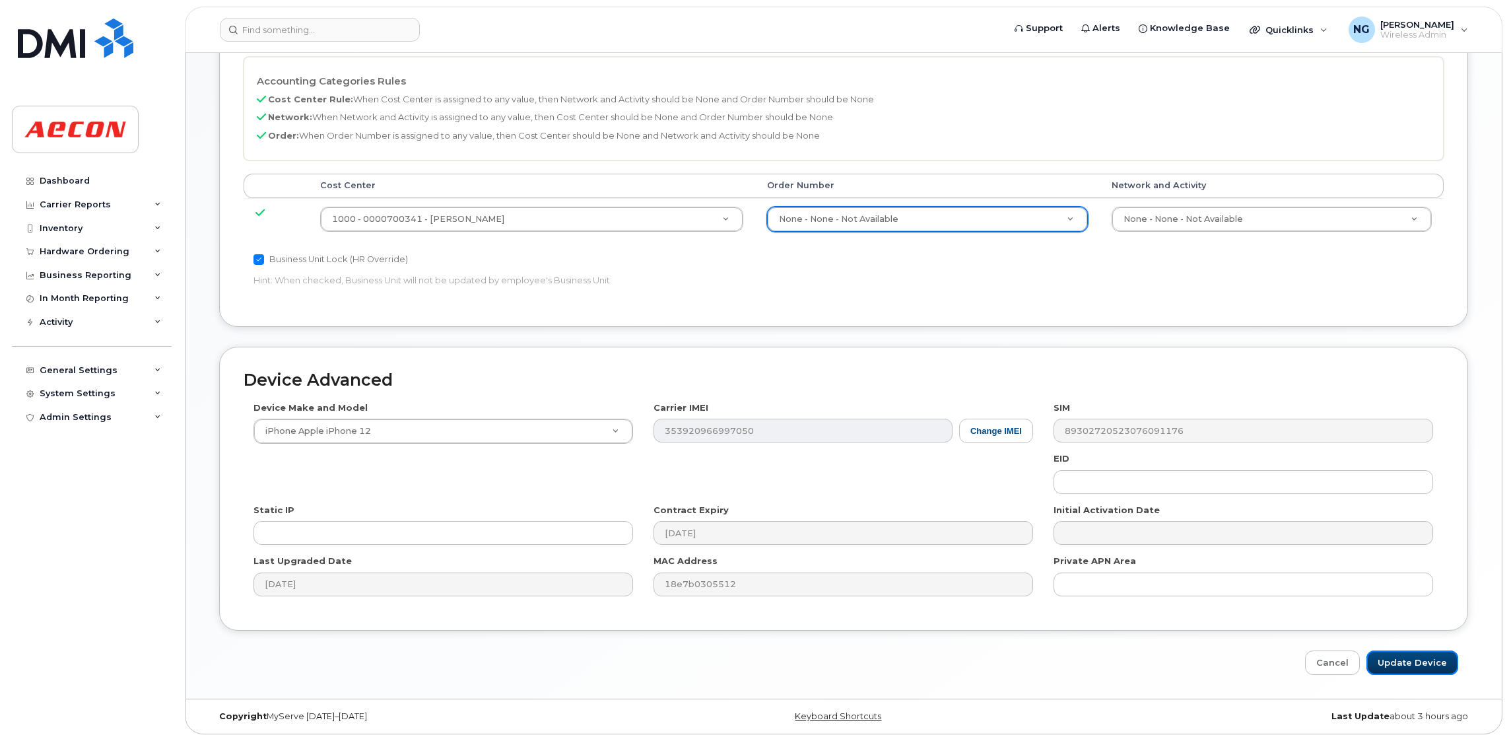
click at [1417, 659] on input "Update Device" at bounding box center [1413, 662] width 92 height 24
type input "Saving..."
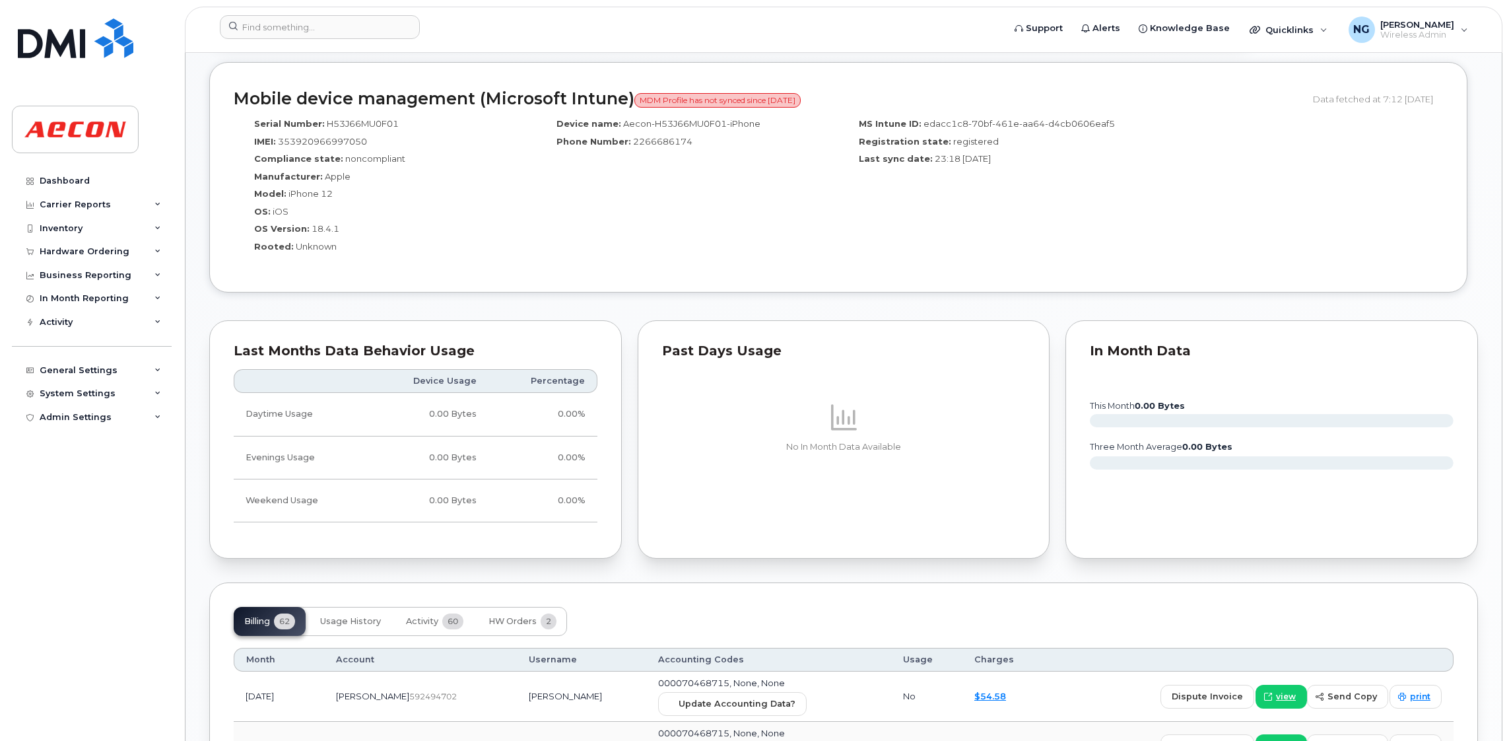
scroll to position [1188, 0]
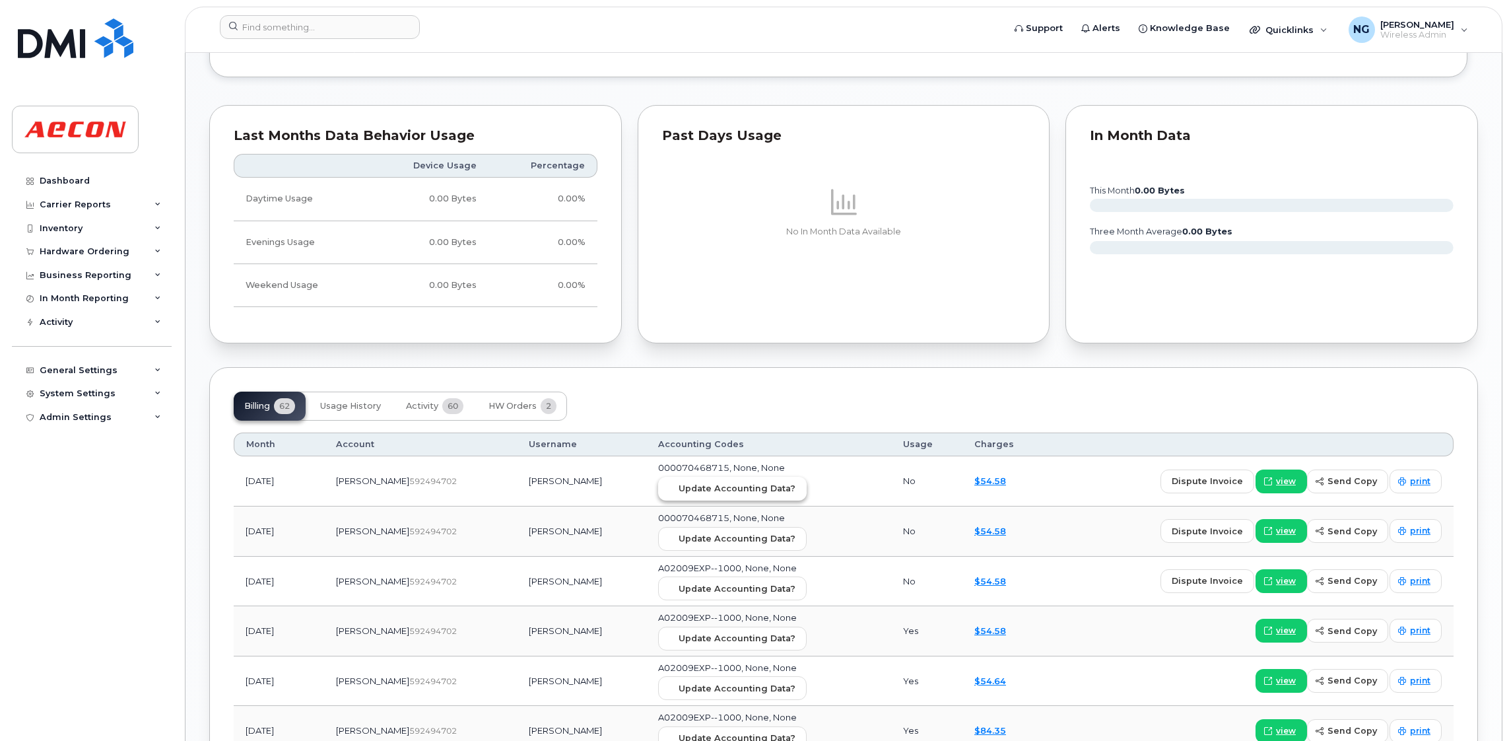
click at [724, 490] on span "Update Accounting Data?" at bounding box center [737, 488] width 117 height 13
click at [273, 31] on input at bounding box center [320, 27] width 200 height 24
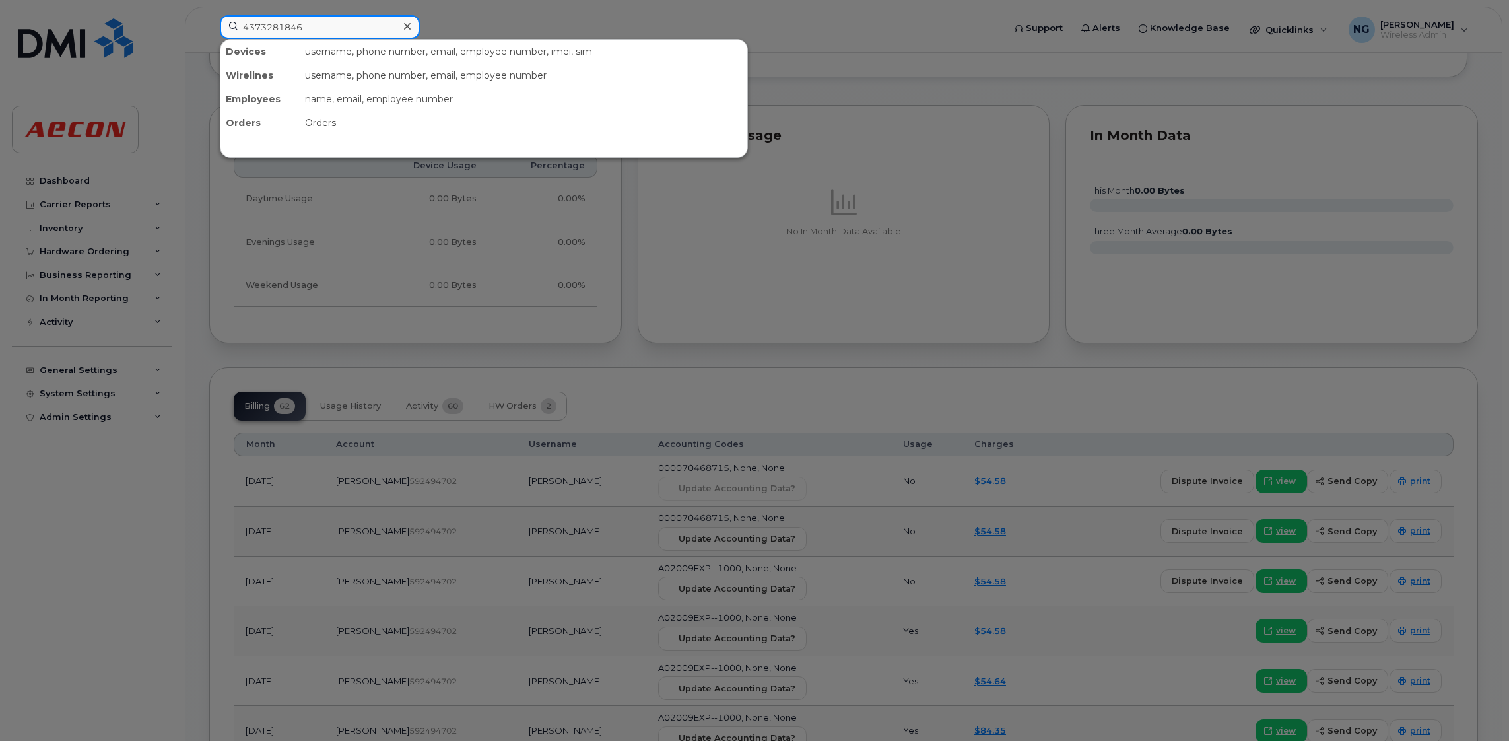
type input "4373281846"
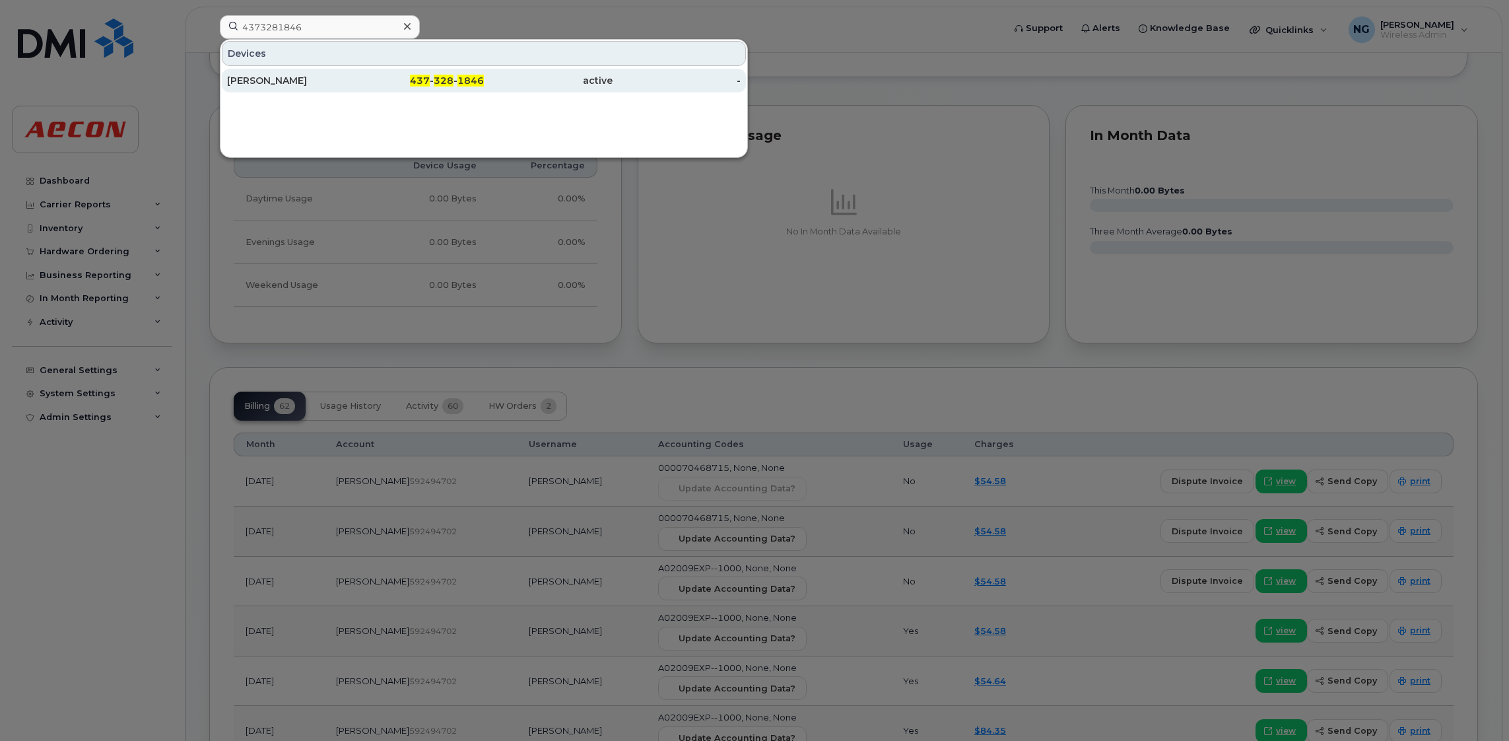
click at [469, 78] on span "1846" at bounding box center [471, 81] width 26 height 12
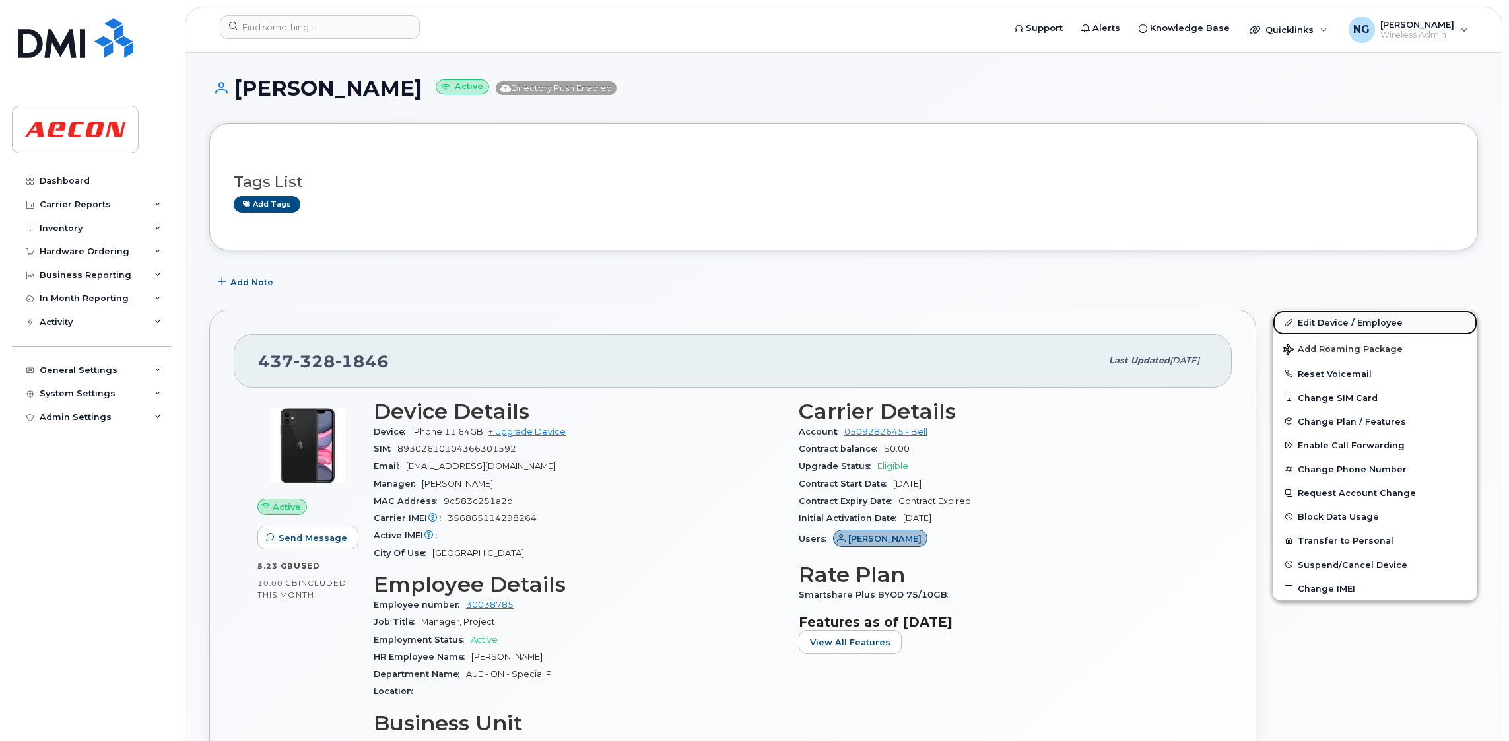
click at [1348, 318] on link "Edit Device / Employee" at bounding box center [1375, 322] width 205 height 24
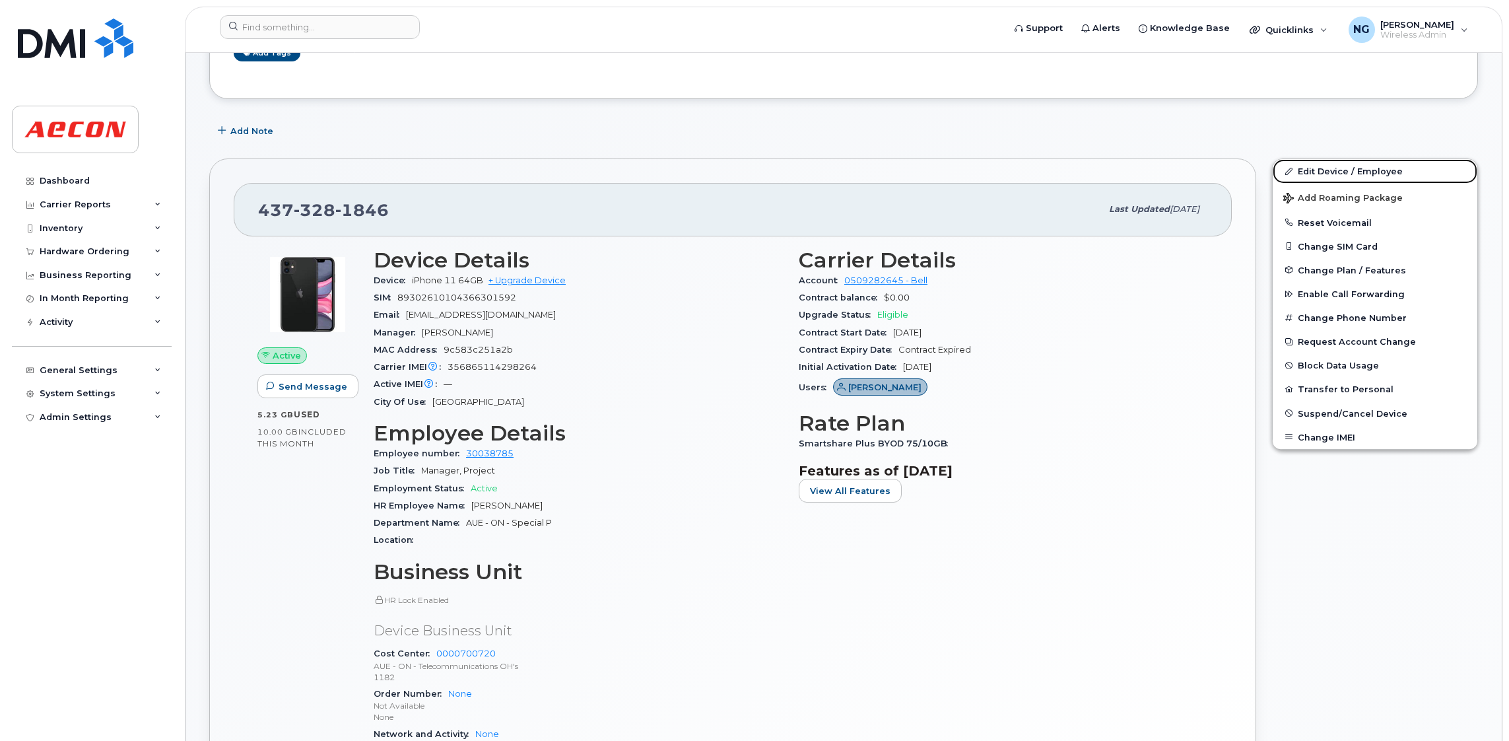
scroll to position [495, 0]
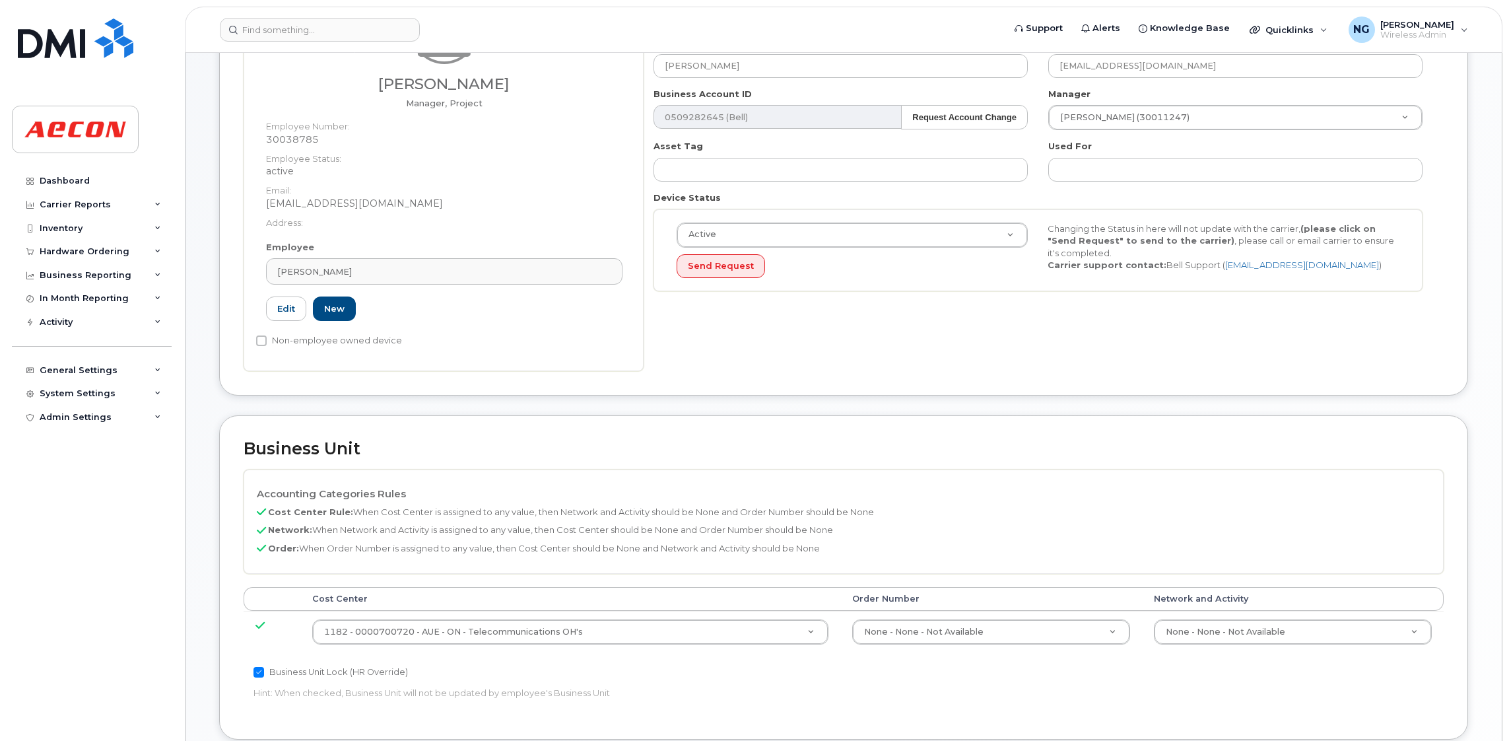
scroll to position [396, 0]
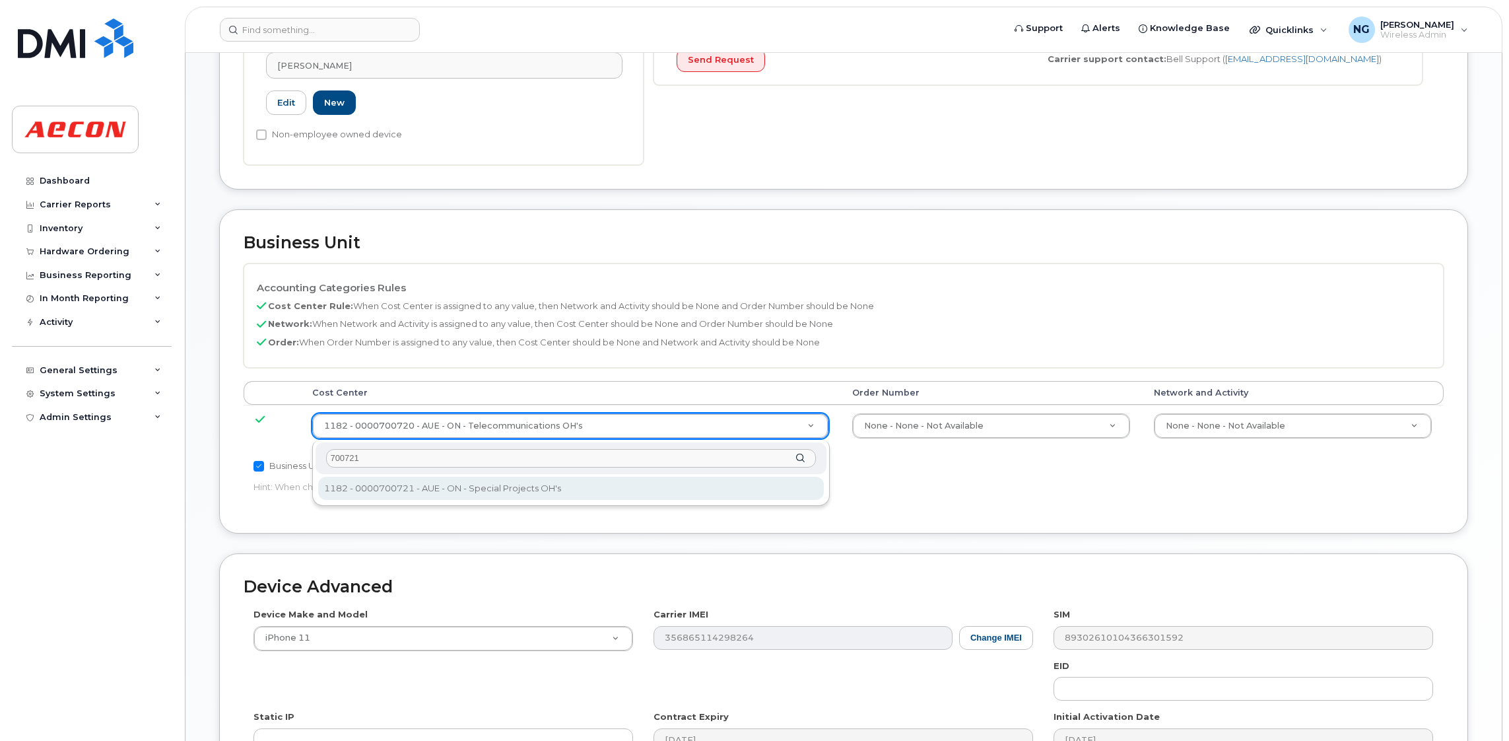
type input "700721"
type input "4782531"
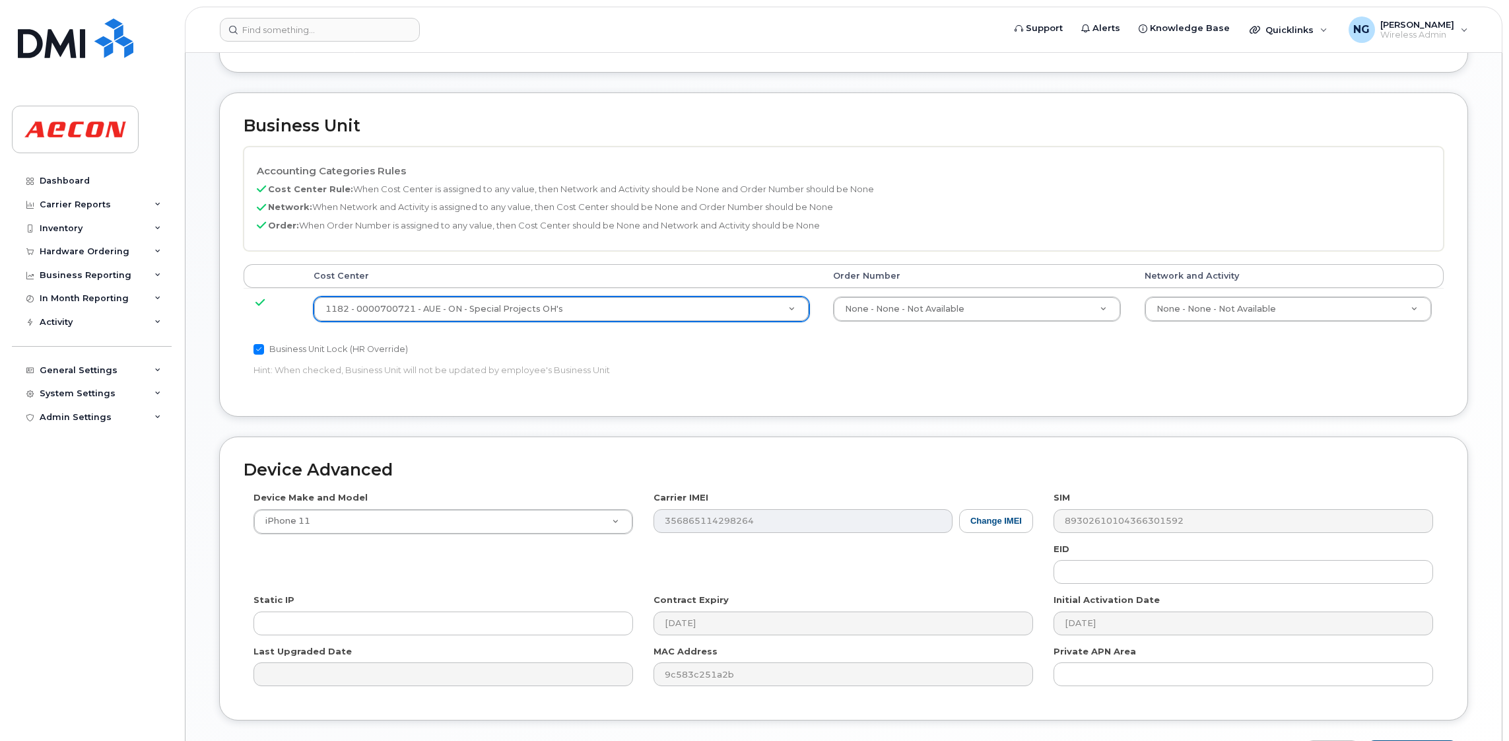
scroll to position [605, 0]
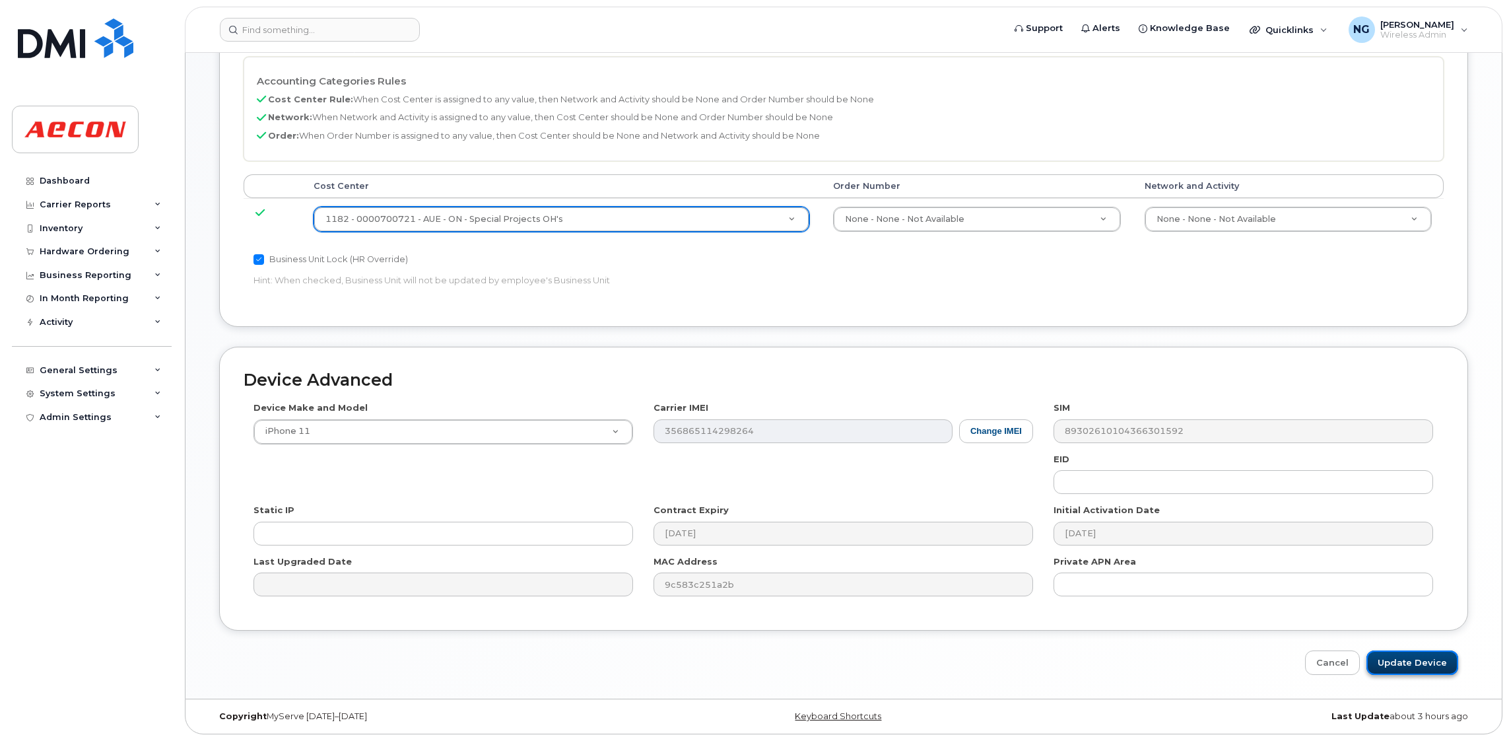
click at [1421, 656] on input "Update Device" at bounding box center [1413, 662] width 92 height 24
type input "Saving..."
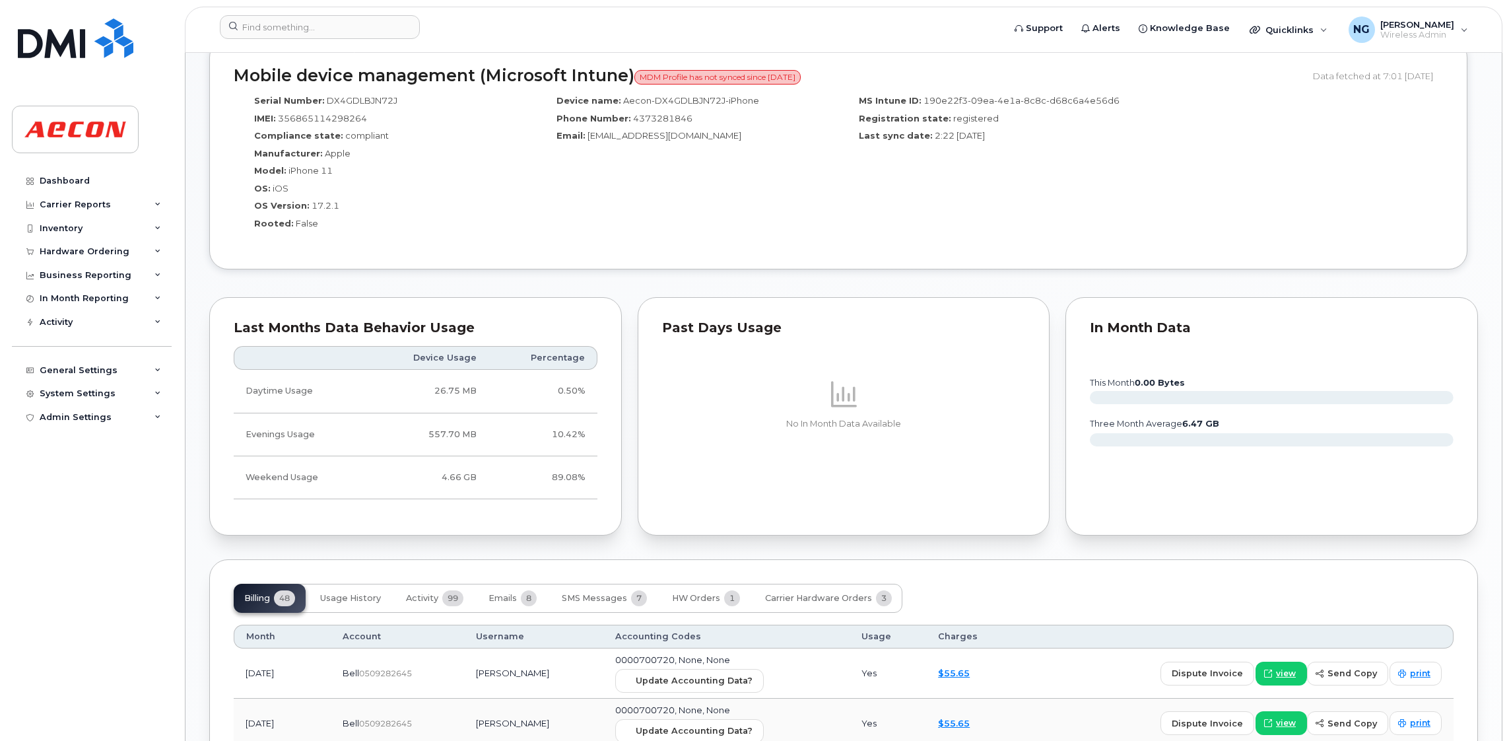
scroll to position [1089, 0]
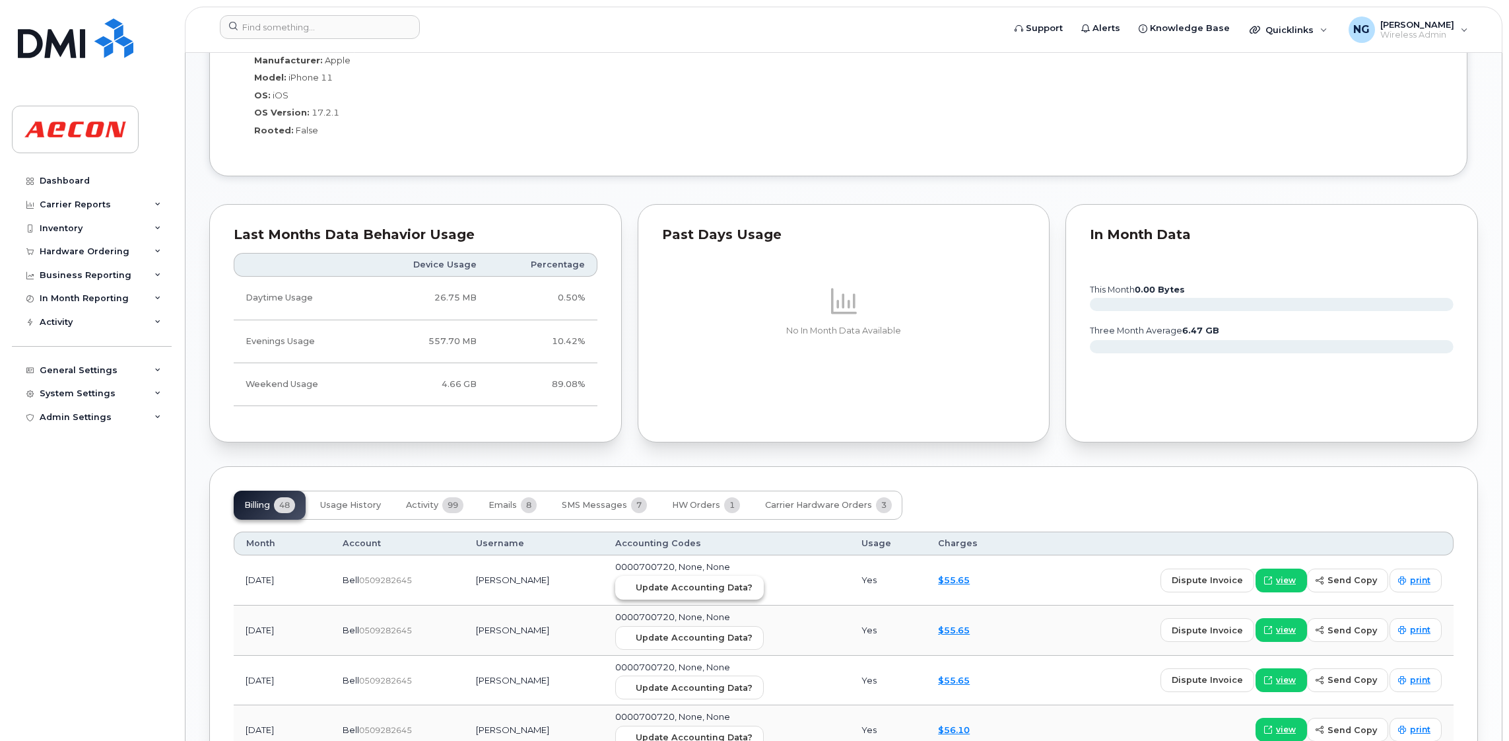
click at [701, 594] on span "Update Accounting Data?" at bounding box center [694, 587] width 117 height 13
